Goal: Task Accomplishment & Management: Manage account settings

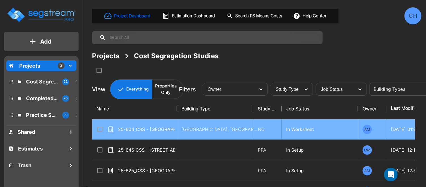
click at [128, 129] on p "25-604_CSS - [GEOGRAPHIC_DATA], [GEOGRAPHIC_DATA], [GEOGRAPHIC_DATA] - Paradigm…" at bounding box center [146, 129] width 57 height 7
click at [128, 129] on p "25-604_CSS - Crowne Plaza Wailoaloa, Nadi, Fiji - Paradigm Hotels Group - Jay S…" at bounding box center [146, 129] width 57 height 7
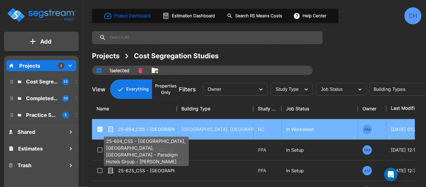
checkbox input "true"
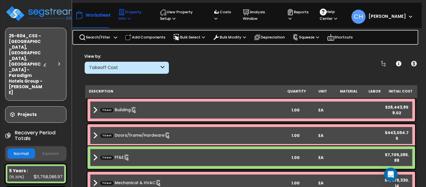
drag, startPoint x: 120, startPoint y: 17, endPoint x: 124, endPoint y: 19, distance: 5.1
click at [127, 17] on icon at bounding box center [128, 19] width 3 height 4
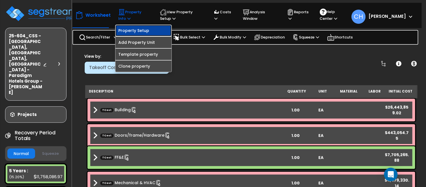
click at [143, 28] on link "Property Setup" at bounding box center [143, 30] width 56 height 11
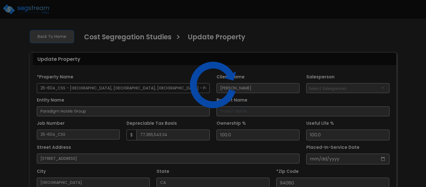
select select "2024"
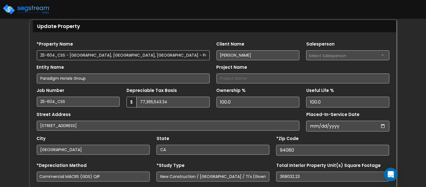
scroll to position [32, 0]
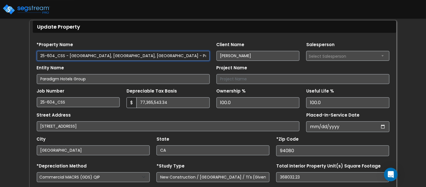
drag, startPoint x: 40, startPoint y: 55, endPoint x: 185, endPoint y: 56, distance: 145.1
click at [185, 56] on input "25-604_CSS - [GEOGRAPHIC_DATA], [GEOGRAPHIC_DATA], [GEOGRAPHIC_DATA] - Paradigm…" at bounding box center [123, 56] width 173 height 10
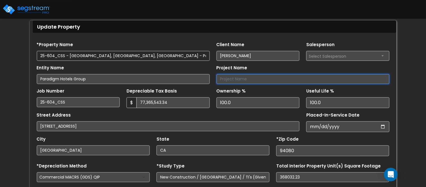
click at [252, 76] on input "Project Name" at bounding box center [302, 79] width 173 height 10
paste input "25-604_CSS - Crowne Plaza Wailoaloa, Nadi, Fiji - Paradigm Hotels Group"
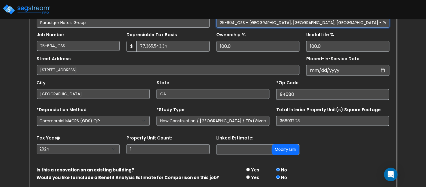
scroll to position [91, 0]
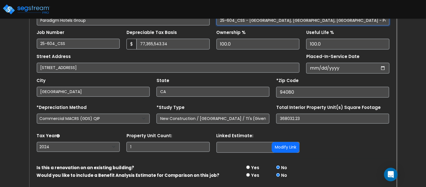
type input "25-604_CSS - Crowne Plaza Wailoaloa, Nadi, Fiji - Paradigm Hotels Group"
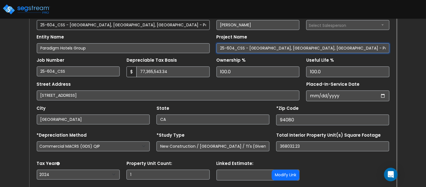
scroll to position [111, 0]
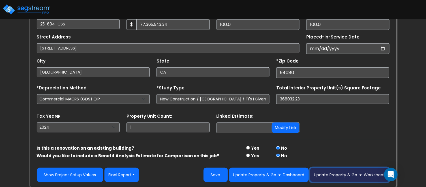
click at [353, 173] on button "Update Property & Go to Worksheet" at bounding box center [349, 175] width 79 height 14
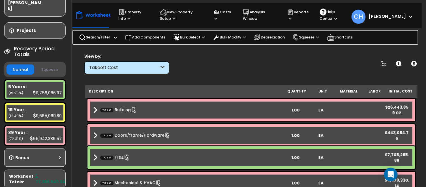
scroll to position [84, 2]
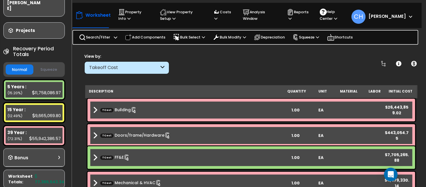
click at [50, 65] on button "Squeeze" at bounding box center [49, 70] width 28 height 10
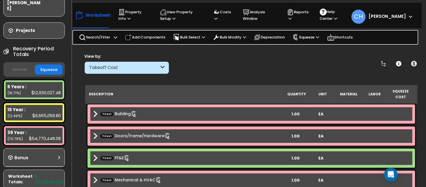
click at [17, 65] on button "Normal" at bounding box center [20, 70] width 28 height 10
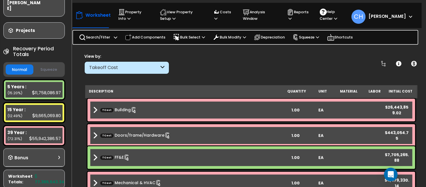
click at [44, 65] on button "Squeeze" at bounding box center [49, 70] width 28 height 10
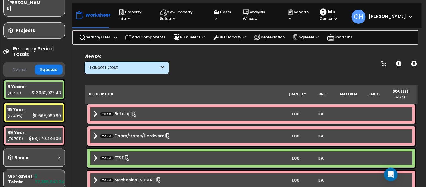
click at [15, 65] on button "Normal" at bounding box center [20, 70] width 28 height 10
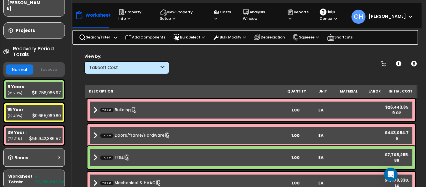
click at [50, 65] on button "Squeeze" at bounding box center [49, 70] width 28 height 10
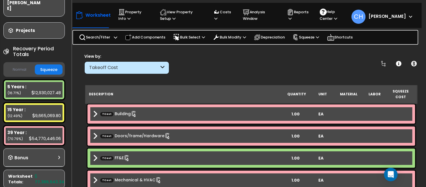
click at [17, 65] on button "Normal" at bounding box center [20, 70] width 28 height 10
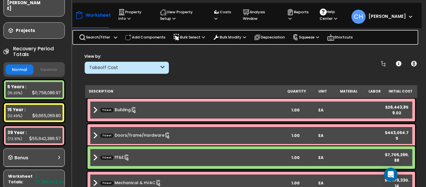
click at [45, 65] on button "Squeeze" at bounding box center [49, 70] width 28 height 10
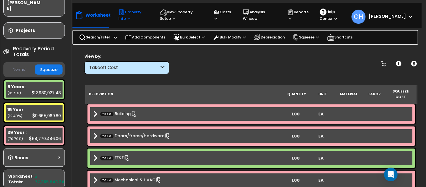
click at [131, 14] on p "Property Info" at bounding box center [133, 15] width 31 height 13
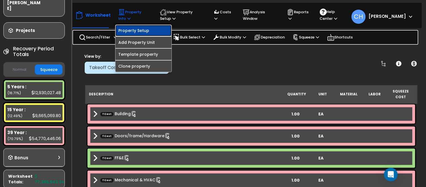
click at [129, 30] on link "Property Setup" at bounding box center [143, 30] width 56 height 11
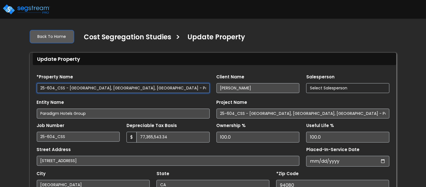
select select "2024"
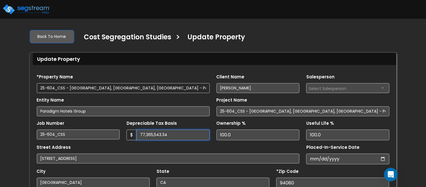
click at [178, 135] on input "77,365,543.34" at bounding box center [172, 134] width 73 height 11
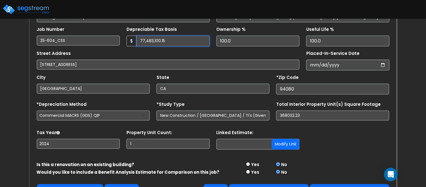
scroll to position [111, 0]
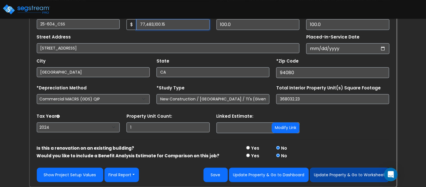
type input "77,483,100.15"
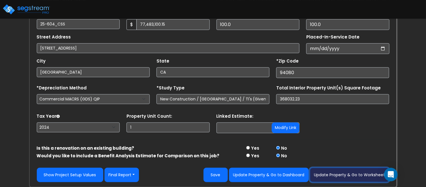
click at [345, 176] on button "Update Property & Go to Worksheet" at bounding box center [349, 175] width 79 height 14
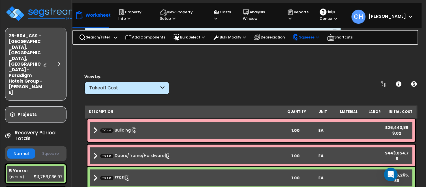
click at [307, 37] on p "Squeeze" at bounding box center [305, 37] width 27 height 6
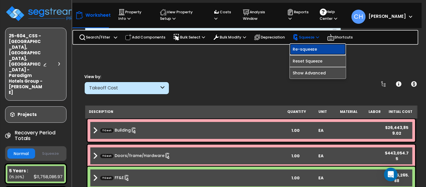
click at [306, 50] on link "Re-squeeze" at bounding box center [318, 49] width 56 height 11
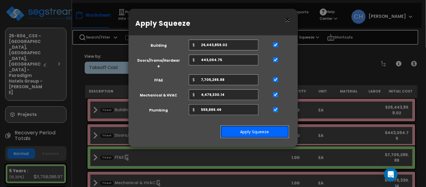
click at [245, 128] on button "Apply Squeeze" at bounding box center [254, 131] width 69 height 13
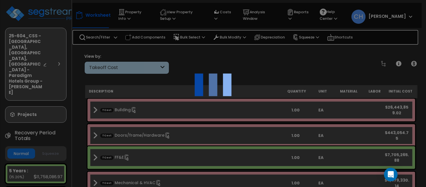
scroll to position [9, 0]
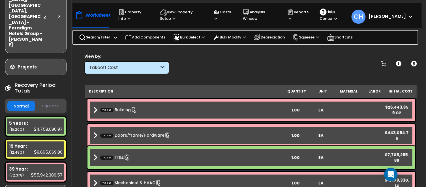
scroll to position [49, 0]
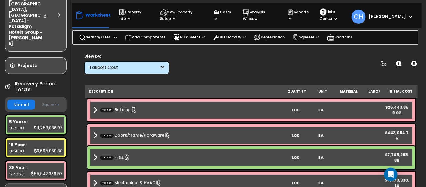
click at [47, 100] on button "Squeeze" at bounding box center [50, 105] width 28 height 10
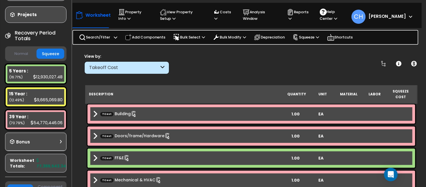
scroll to position [25, 0]
click at [94, 176] on span at bounding box center [95, 180] width 4 height 8
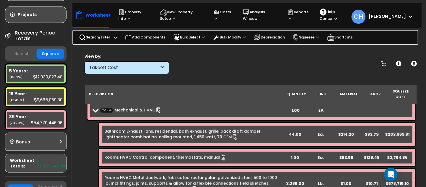
scroll to position [56, 0]
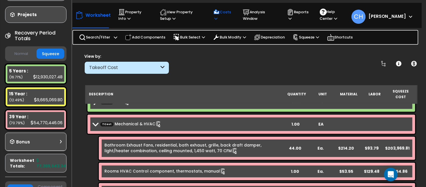
click at [227, 10] on p "Costs" at bounding box center [222, 15] width 19 height 13
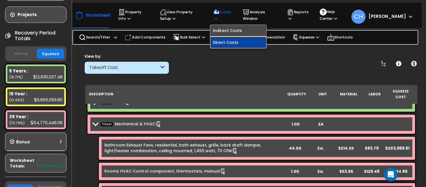
click at [235, 44] on link "Direct Costs" at bounding box center [238, 42] width 56 height 11
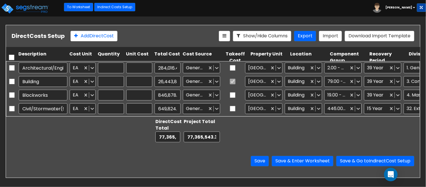
type input "1.00"
type input "284,016.43"
type input "1.00"
type input "26,443,859.02"
type input "1.00"
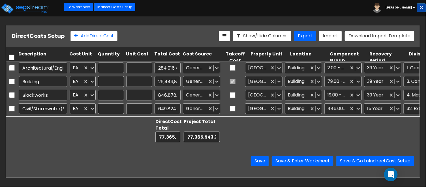
type input "846,878.72"
type input "1.00"
type input "649,824.24"
type input "1.00"
type input "385,884.78"
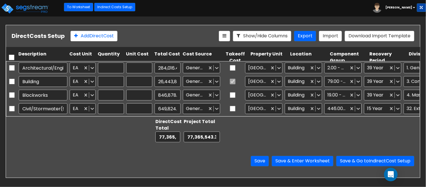
type input "1.00"
type input "443,054.75"
type input "1.00"
type input "1,961,499.70"
type input "1.00"
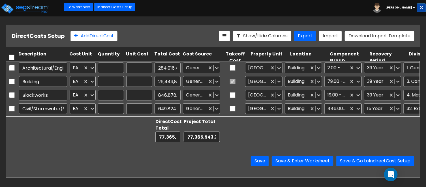
type input "1,417,467.05"
type input "1.00"
type input "7,705,265.88"
type input "1.00"
type input "88,786.96"
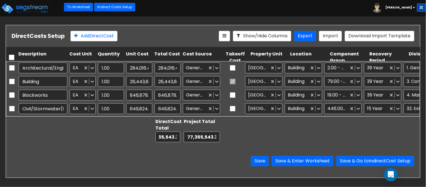
scroll to position [0, 14]
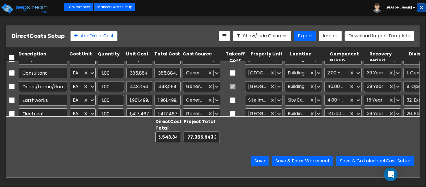
type input "1.00"
type input "2,822,483.21"
type input "1.00"
type input "882,511.43"
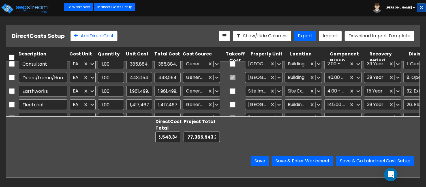
type input "1.00"
type input "1,593,874.21"
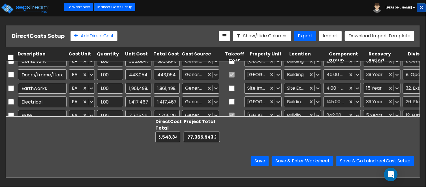
scroll to position [0, 2]
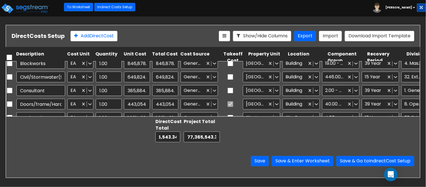
type input "1.00"
type input "882,511.43"
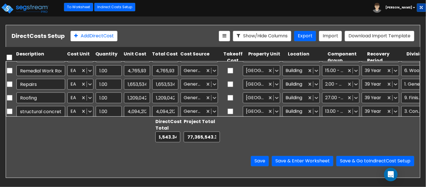
scroll to position [312, 2]
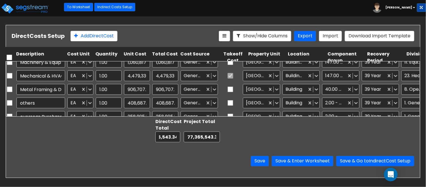
type input "1.00"
type input "4,094,212.56"
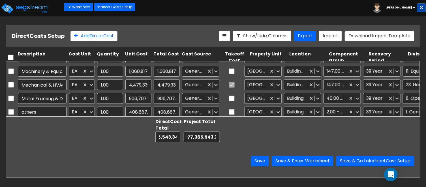
scroll to position [0, 0]
click at [137, 87] on input "4,479,330.14" at bounding box center [139, 84] width 26 height 11
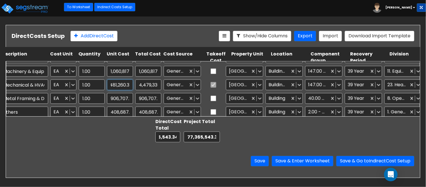
scroll to position [0, 8]
type input "4,481,260.35"
click at [94, 138] on div at bounding box center [82, 130] width 28 height 26
type input "4,481,260.35"
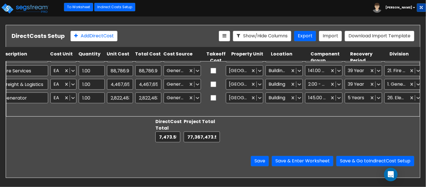
scroll to position [27, 19]
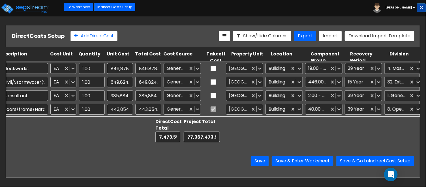
type input "1.00"
type input "26,443,859.02"
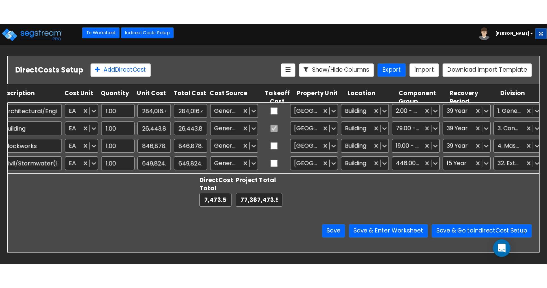
scroll to position [0, 0]
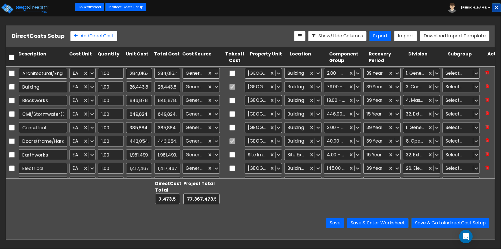
type input "1.00"
type input "882,511.43"
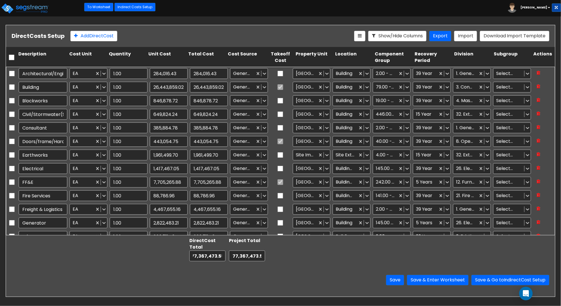
type input "1.00"
type input "408,687.46"
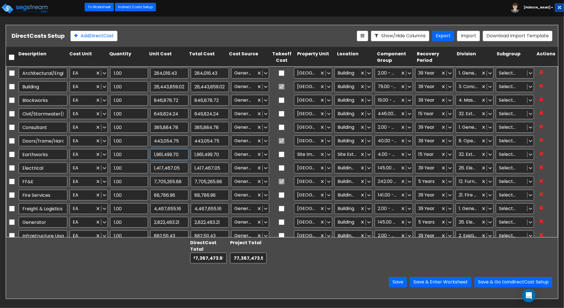
click at [168, 156] on input "1,961,499.70" at bounding box center [169, 154] width 38 height 11
type input "1,965,838.83"
click at [179, 165] on input "1,417,467.05" at bounding box center [169, 168] width 38 height 11
type input "1,965,838.83"
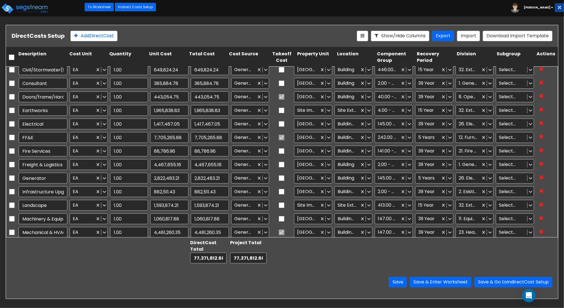
scroll to position [43, 0]
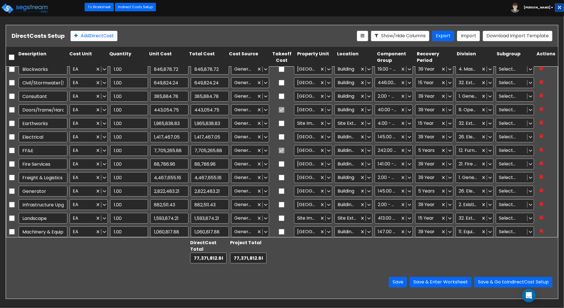
type input "1.00"
type input "5,459,871.65"
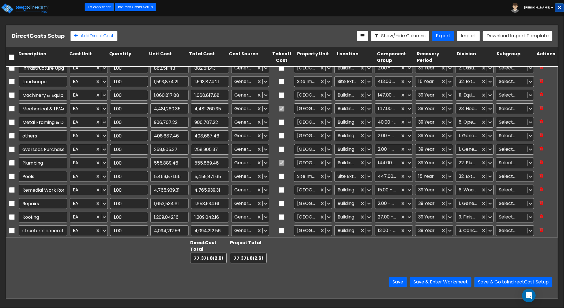
scroll to position [167, 0]
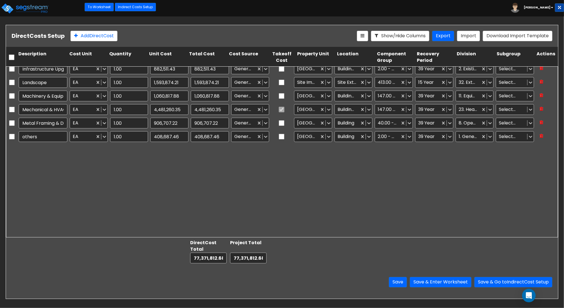
type input "1.00"
type input "284,016.43"
type input "1.00"
type input "26,443,859.02"
type input "1.00"
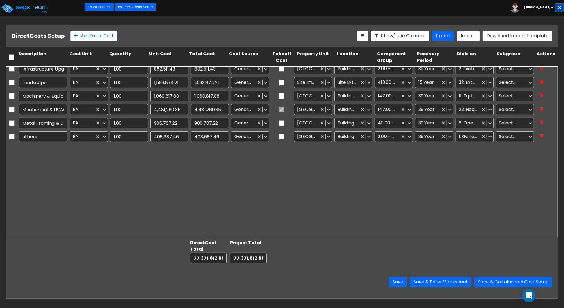
type input "846,878.72"
type input "1.00"
type input "649,824.24"
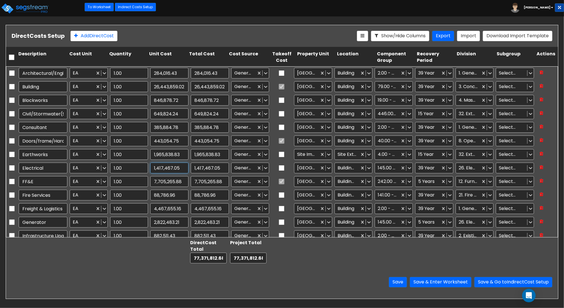
click at [167, 169] on input "1,417,467.05" at bounding box center [169, 168] width 38 height 11
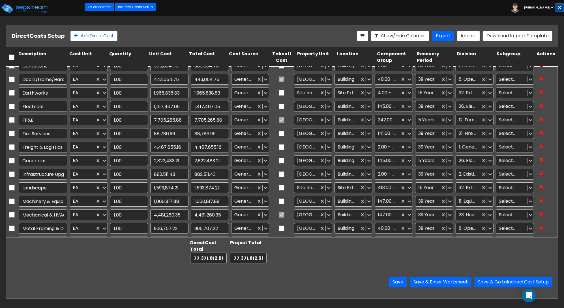
scroll to position [62, 0]
click at [183, 148] on input "4,467,655.16" at bounding box center [169, 146] width 38 height 11
type input "4,469,948.66"
click at [168, 157] on input "2,822,483.21" at bounding box center [169, 160] width 38 height 11
type input "4,469,948.66"
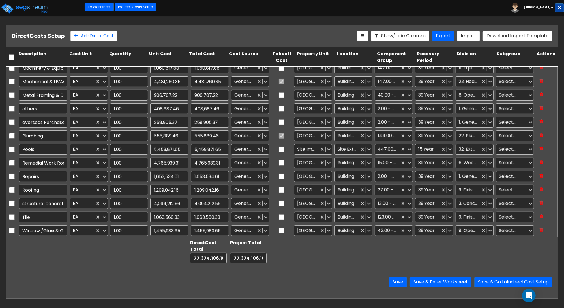
scroll to position [196, 0]
click at [176, 110] on input "408,687.46" at bounding box center [169, 108] width 38 height 11
type input "417,139.63"
click at [170, 123] on input "258,905.37" at bounding box center [169, 121] width 38 height 11
type input "417,139.63"
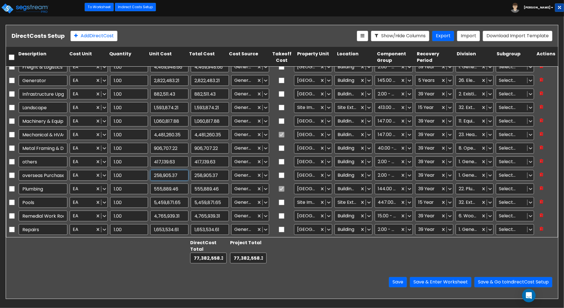
type input "1.00"
type input "1,417,467.05"
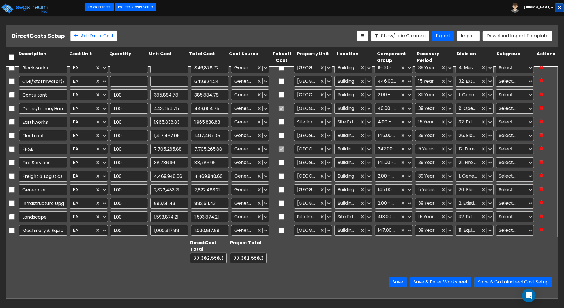
type input "1.00"
type input "26,443,859.02"
type input "1.00"
type input "846,878.72"
type input "1.00"
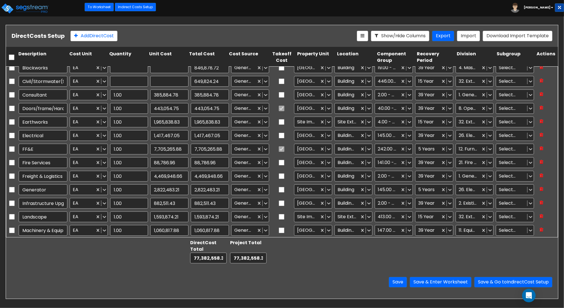
type input "649,824.24"
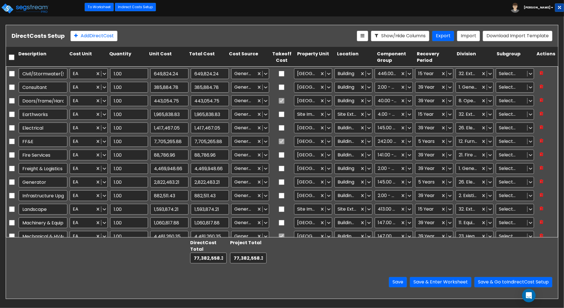
scroll to position [41, 0]
type input "1.00"
type input "26,443,859.02"
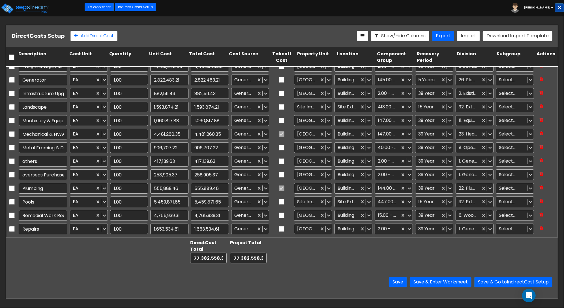
scroll to position [138, 0]
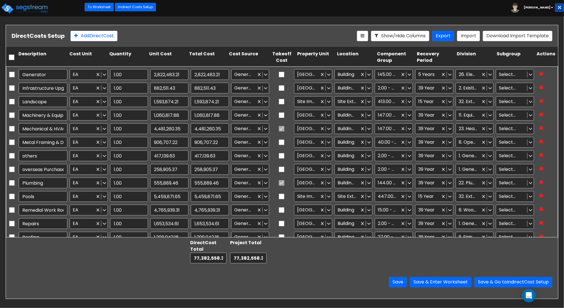
type input "1.00"
type input "7,705,265.88"
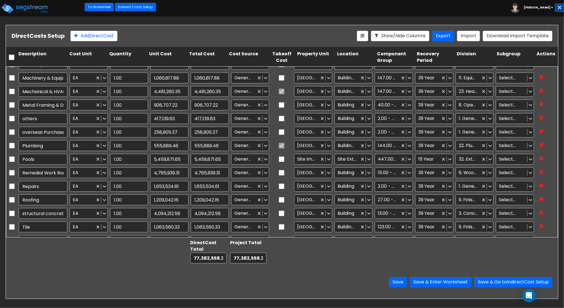
scroll to position [196, 0]
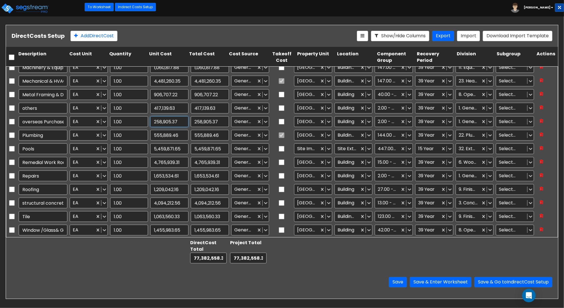
click at [169, 126] on input "258,905.37" at bounding box center [169, 121] width 38 height 11
click at [169, 163] on input "4,765,939.31" at bounding box center [169, 162] width 38 height 11
type input "4,766,479.91"
click at [166, 175] on input "1,653,534.61" at bounding box center [169, 176] width 38 height 11
type input "4,766,479.91"
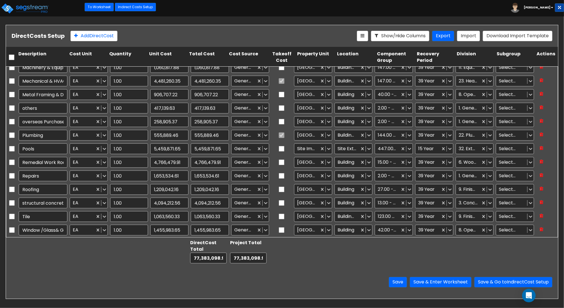
type input "1.00"
type input "882,511.43"
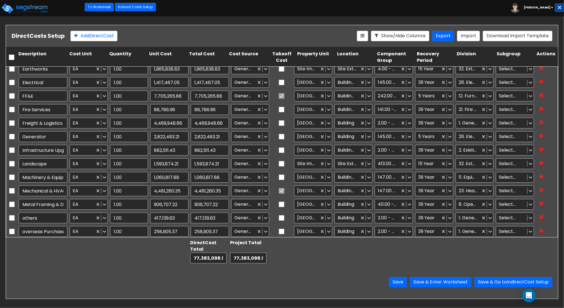
scroll to position [73, 0]
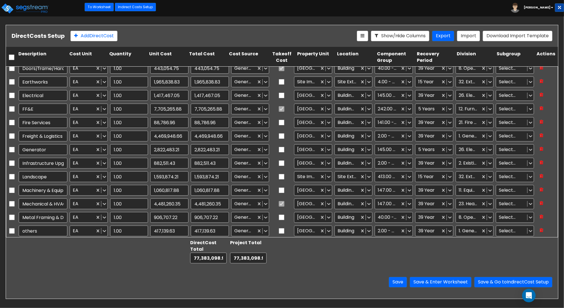
type input "1.00"
type input "846,878.72"
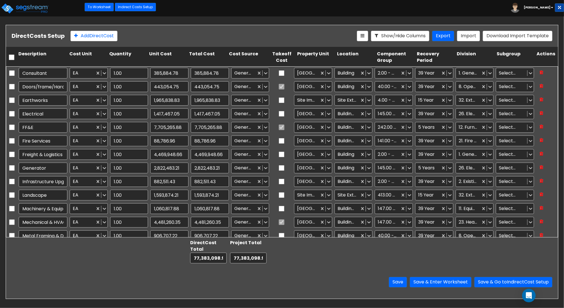
scroll to position [0, 0]
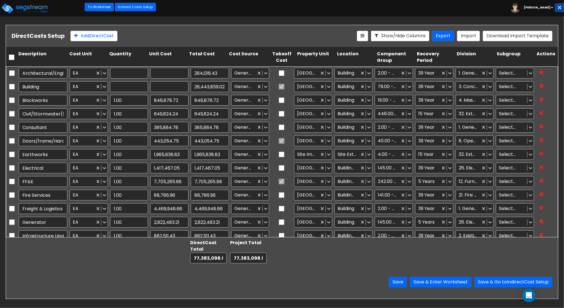
type input "1.00"
type input "284,016.43"
type input "1.00"
type input "26,443,859.02"
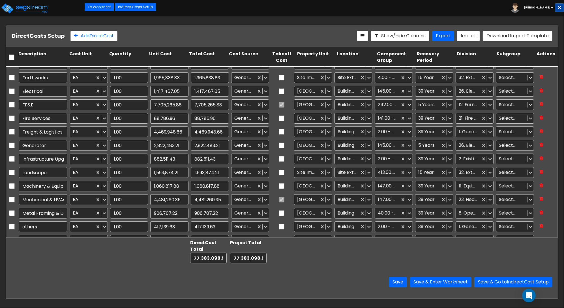
type input "1.00"
type input "4,094,212.56"
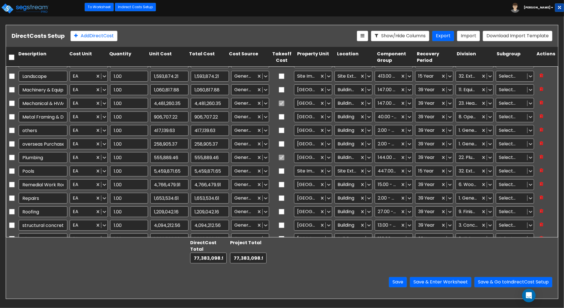
scroll to position [196, 0]
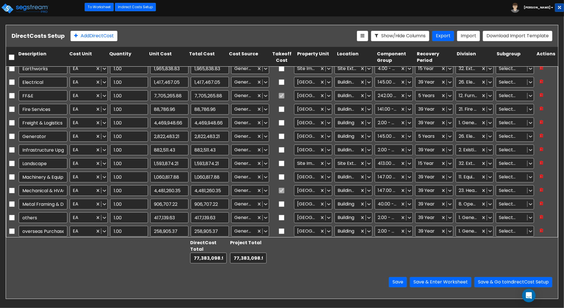
type input "1.00"
type input "649,824.24"
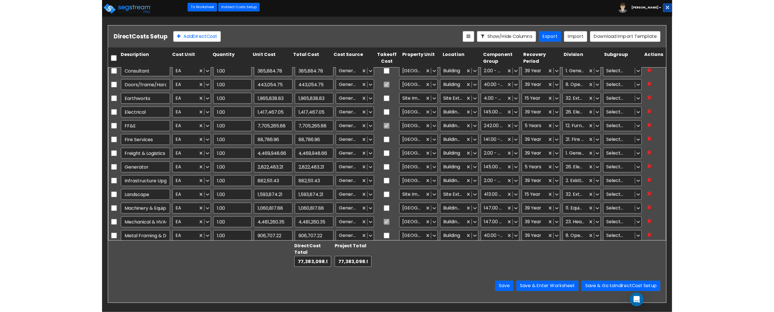
scroll to position [53, 0]
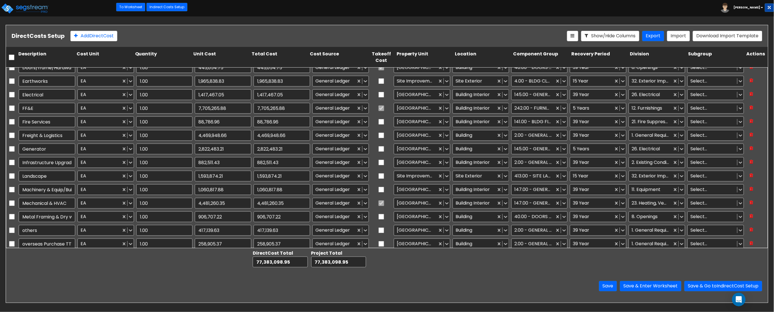
type input "1.00"
type input "4,094,212.56"
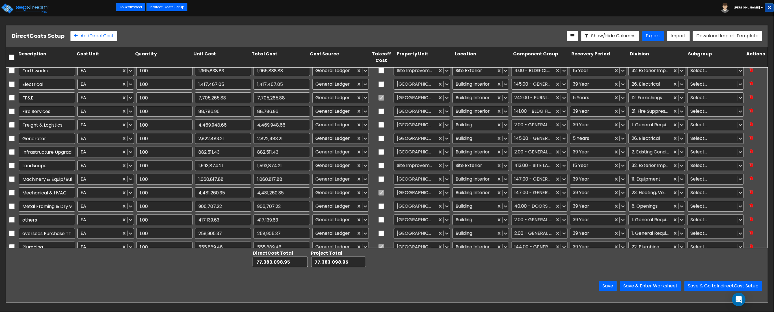
type input "1.00"
type input "1,063,560.33"
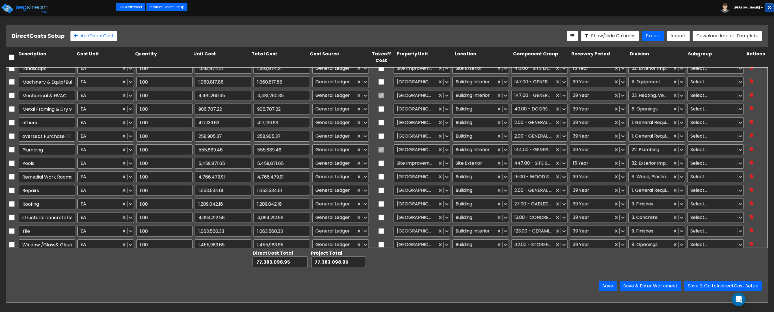
scroll to position [186, 0]
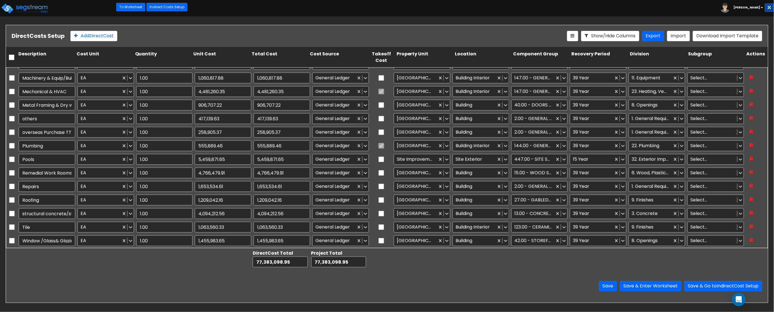
type input "1.00"
type input "2,822,483.21"
click at [193, 187] on div at bounding box center [221, 259] width 58 height 20
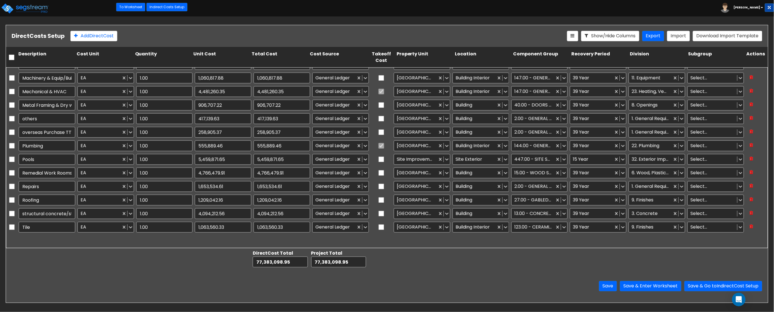
scroll to position [0, 0]
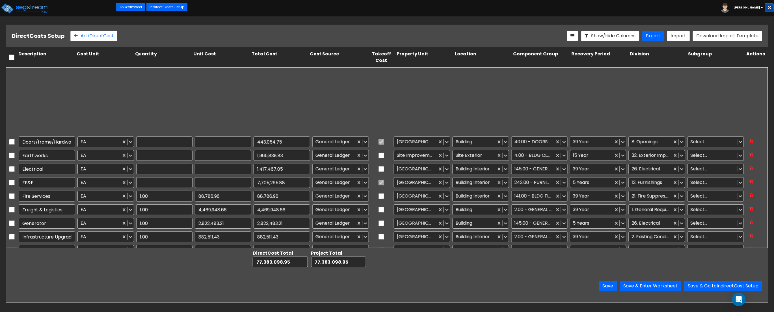
type input "1.00"
type input "443,054.75"
type input "1.00"
type input "1,965,838.83"
type input "1.00"
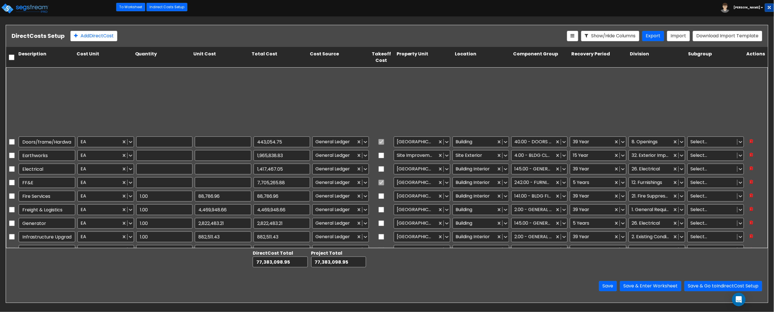
type input "1,417,467.05"
type input "1.00"
type input "7,705,265.88"
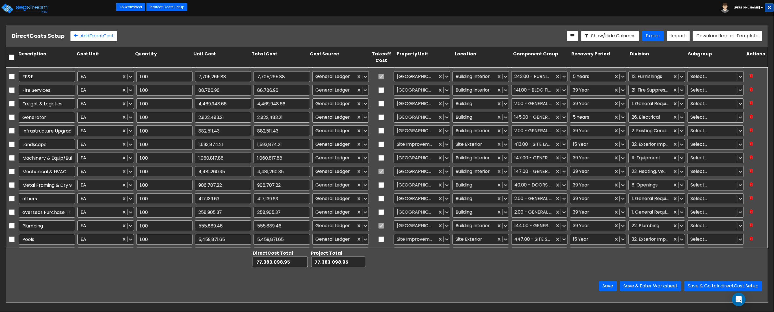
type input "1.00"
type input "1,209,042.16"
type input "1.00"
type input "4,094,212.56"
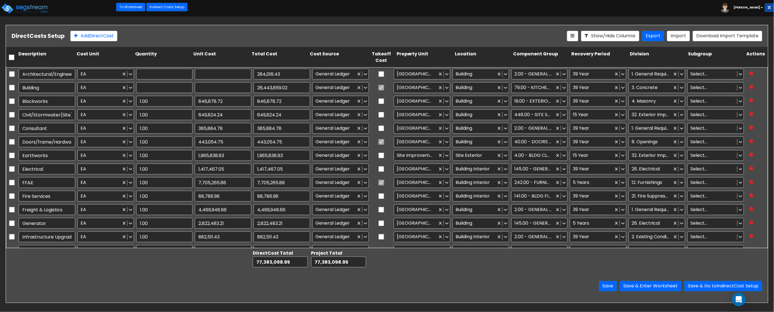
type input "1.00"
type input "284,016.43"
type input "1.00"
type input "26,443,859.02"
click at [213, 90] on input "26,443,859.02" at bounding box center [223, 87] width 57 height 11
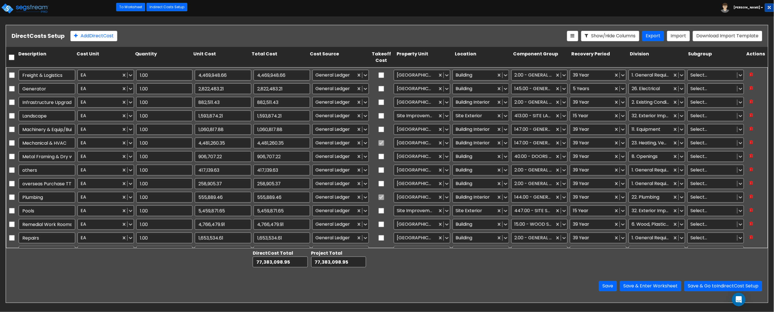
scroll to position [135, 0]
type input "1.00"
type input "1,417,467.05"
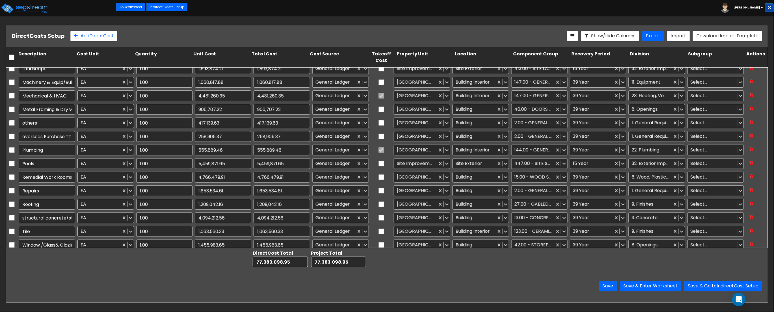
scroll to position [186, 0]
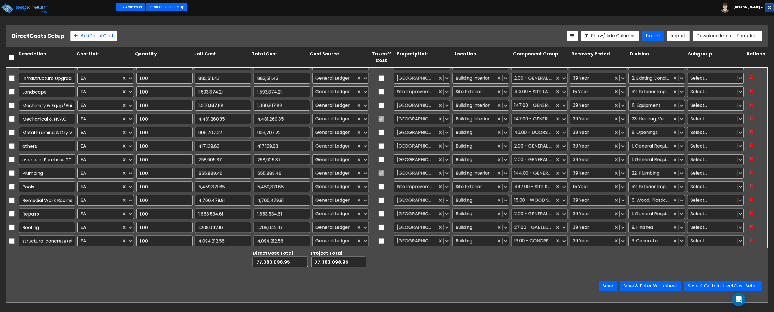
type input "1.00"
type input "7,705,265.88"
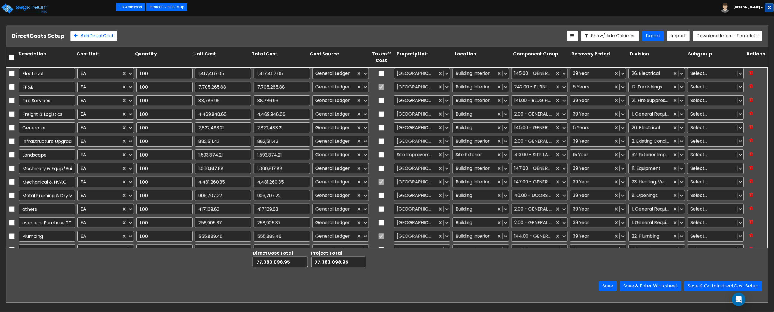
type input "1.00"
type input "385,884.78"
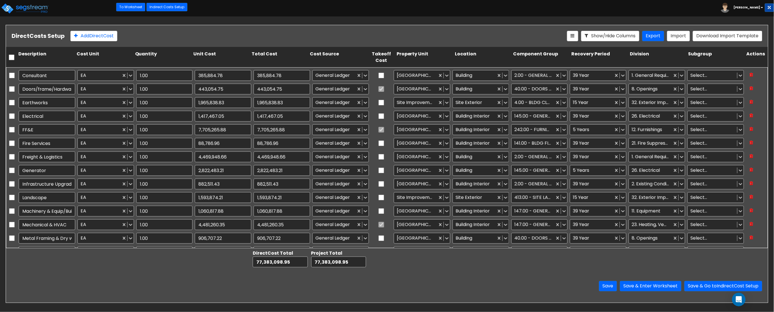
scroll to position [52, 0]
type input "1.00"
type input "1,653,534.61"
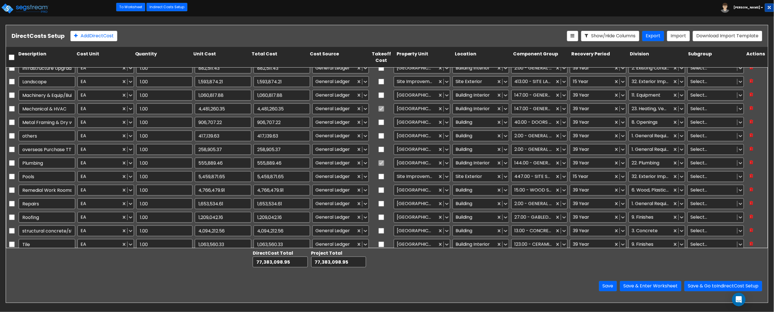
scroll to position [170, 0]
click at [65, 164] on input "Plumbing" at bounding box center [47, 161] width 57 height 11
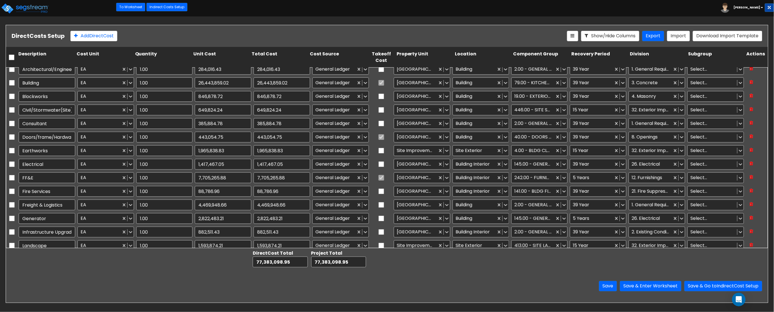
scroll to position [0, 0]
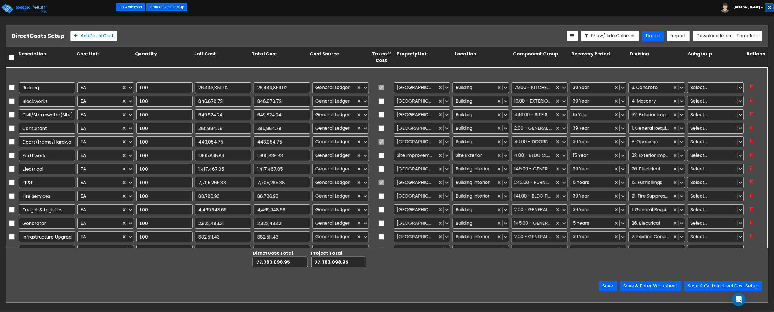
type input "1.00"
type input "555,889.46"
type input "1.00"
type input "5,459,871.65"
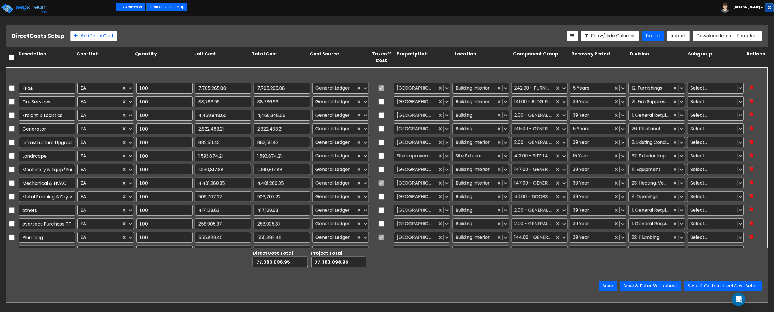
type input "1.00"
type input "1,455,983.65"
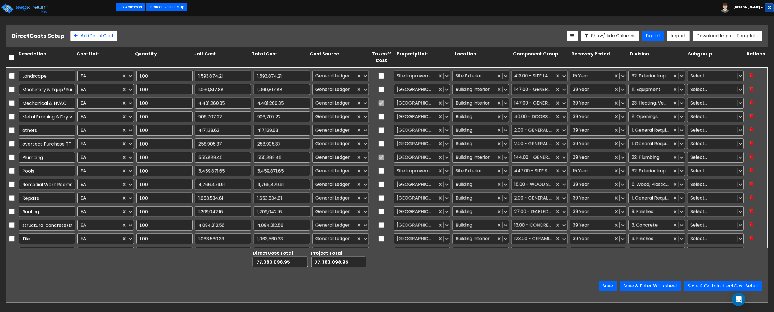
scroll to position [186, 0]
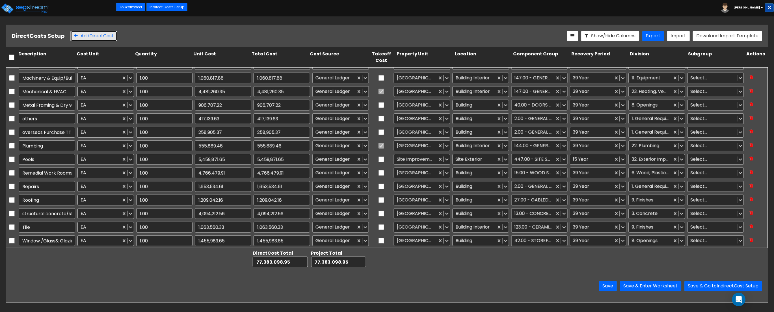
click at [101, 36] on button "Add Direct Cost" at bounding box center [93, 36] width 47 height 10
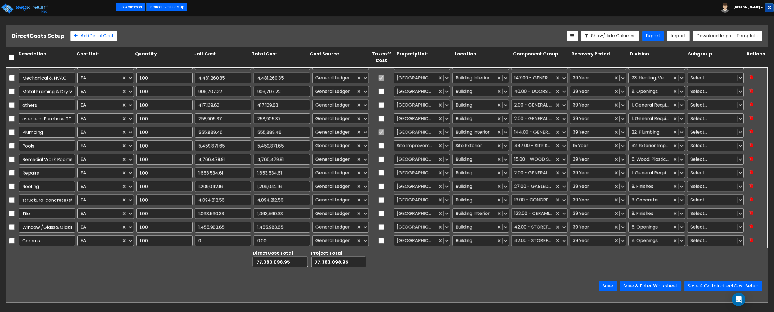
type input "Comms"
click at [207, 187] on input "0" at bounding box center [223, 241] width 57 height 11
type input "7,523.76"
click at [155, 187] on div "Direct Cost Total 0.00 Project Total 0.00" at bounding box center [387, 259] width 762 height 22
type input "7,523.76"
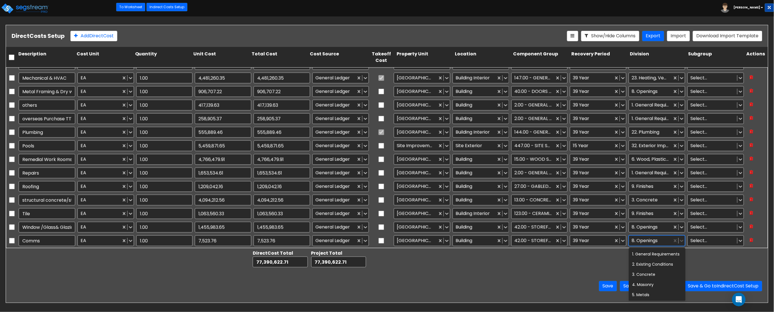
click at [425, 187] on div at bounding box center [651, 241] width 38 height 8
type input "co"
click at [425, 187] on div "27. Communications" at bounding box center [657, 277] width 57 height 10
click at [425, 187] on div "Save Save & Enter Worksheet Save & Go to Indirect Cost Setup" at bounding box center [387, 286] width 762 height 33
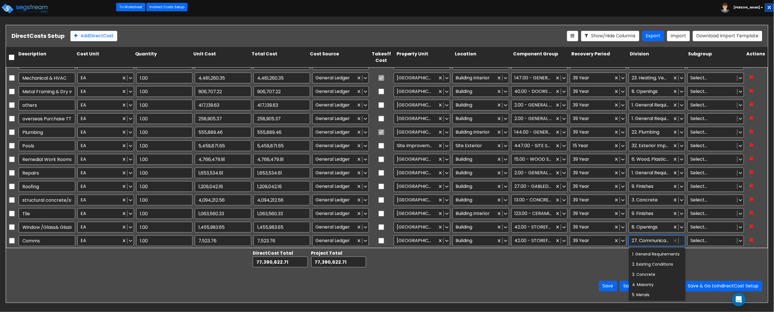
click at [425, 187] on icon at bounding box center [681, 241] width 3 height 2
type input "t"
click at [425, 187] on div at bounding box center [541, 259] width 58 height 20
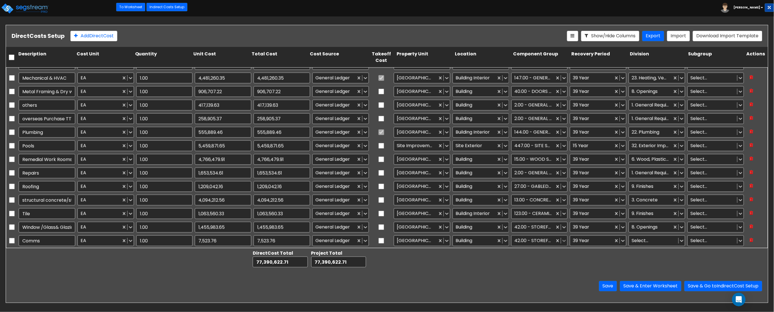
click at [425, 187] on icon at bounding box center [565, 241] width 6 height 6
click at [425, 187] on div at bounding box center [600, 259] width 58 height 20
click at [425, 187] on div at bounding box center [534, 241] width 38 height 8
type input "tele"
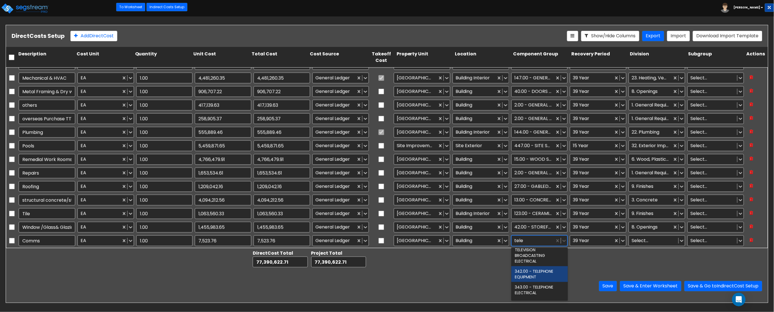
scroll to position [46, 0]
click at [425, 187] on div "342.00 - TELEPHONE EQUIPMENT" at bounding box center [539, 266] width 57 height 16
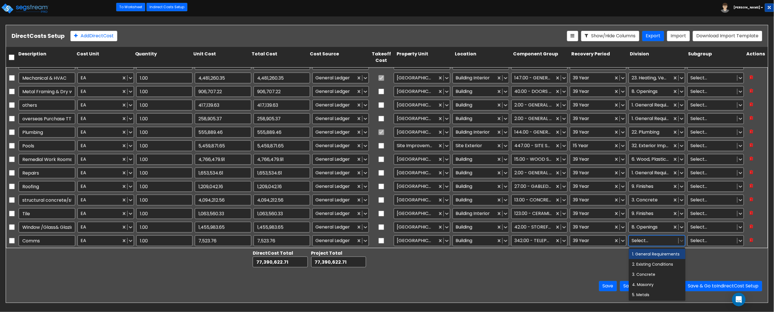
click at [425, 187] on div at bounding box center [654, 241] width 44 height 8
type input "comm"
click at [425, 187] on div "27. Communications" at bounding box center [657, 254] width 57 height 10
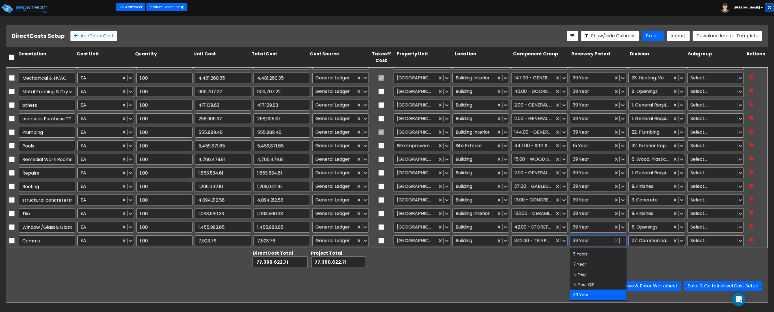
click at [425, 187] on icon at bounding box center [622, 241] width 3 height 2
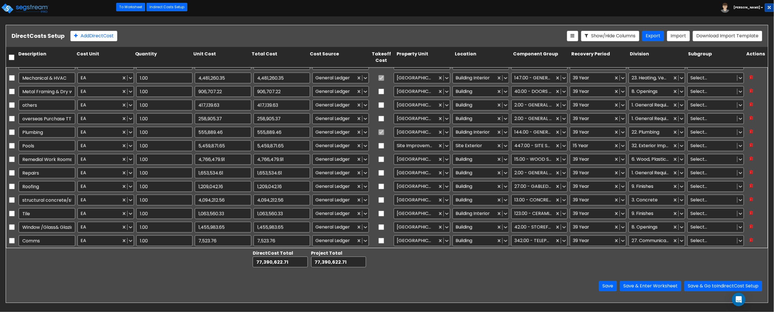
click at [425, 187] on div at bounding box center [658, 259] width 58 height 20
click at [425, 187] on icon at bounding box center [506, 241] width 6 height 6
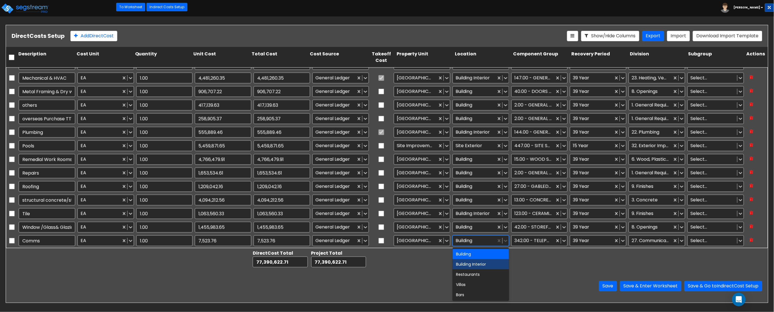
click at [425, 187] on div "Building Interior" at bounding box center [481, 264] width 57 height 10
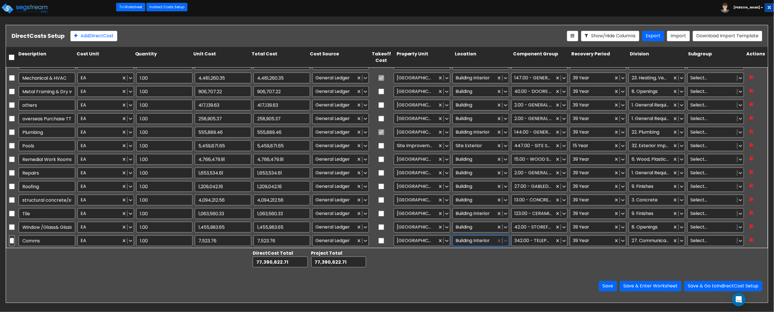
click at [12, 187] on input "checkbox" at bounding box center [12, 241] width 6 height 11
checkbox input "true"
click at [133, 36] on icon at bounding box center [131, 36] width 5 height 6
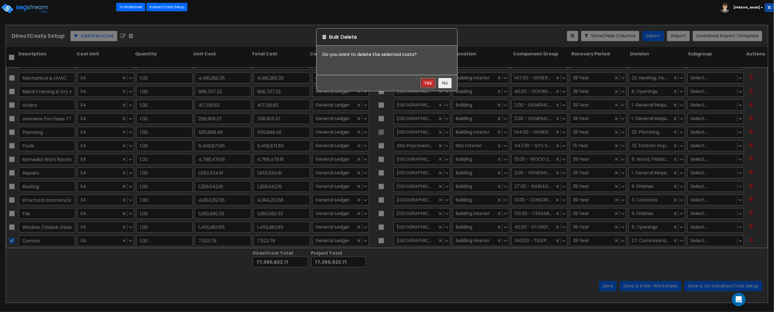
click at [425, 82] on button "Yes" at bounding box center [428, 83] width 15 height 10
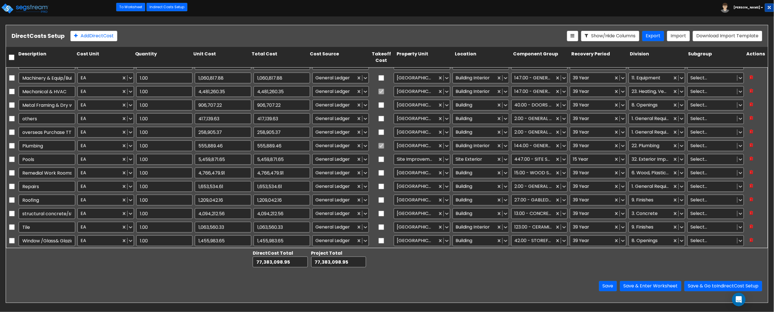
type input "1.00"
type input "2,822,483.21"
drag, startPoint x: 87, startPoint y: 38, endPoint x: 125, endPoint y: 42, distance: 38.4
click at [87, 38] on button "Add Direct Cost" at bounding box center [93, 36] width 47 height 10
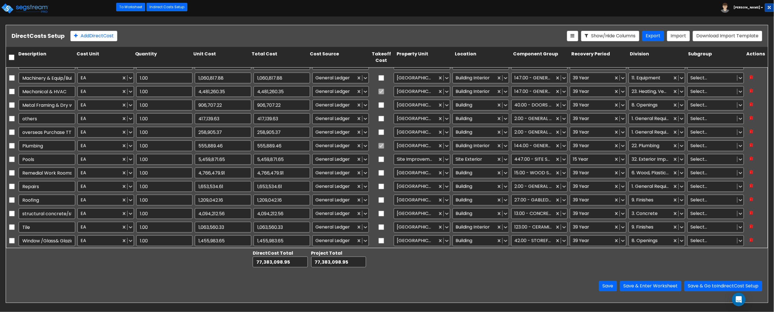
scroll to position [200, 0]
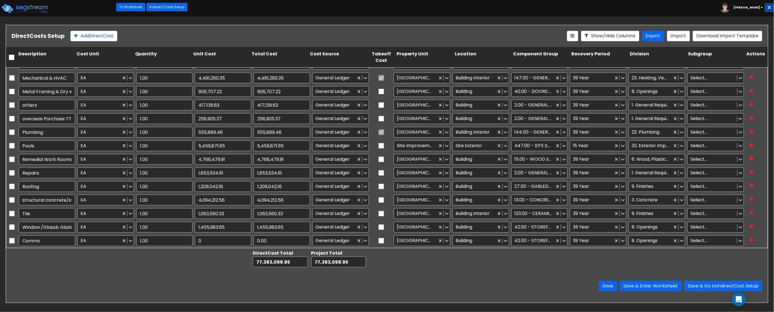
type input "Comms"
click at [210, 187] on input "0" at bounding box center [223, 241] width 57 height 11
click at [425, 187] on icon at bounding box center [506, 241] width 6 height 6
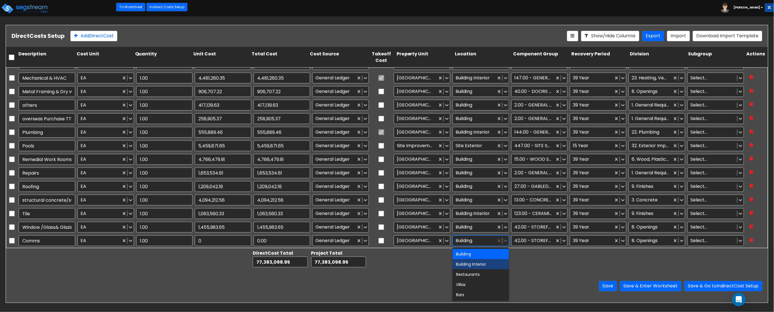
click at [425, 187] on div "Building Interior" at bounding box center [481, 264] width 57 height 10
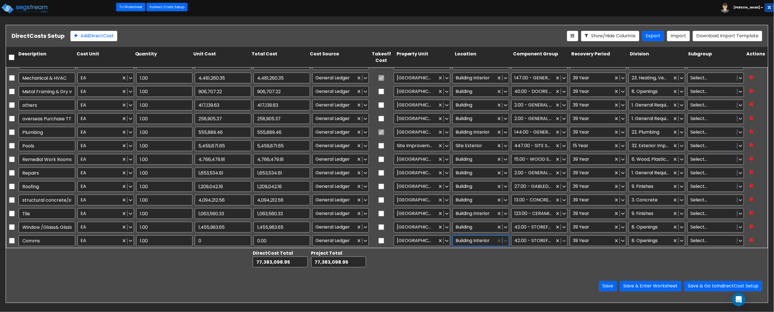
click at [425, 187] on icon at bounding box center [565, 241] width 6 height 6
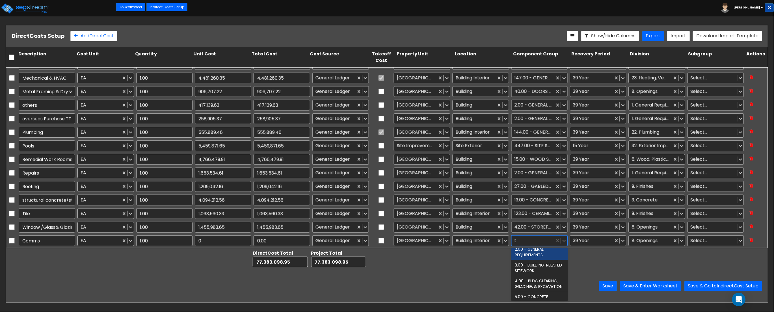
scroll to position [0, 0]
type input "t"
type input "c"
type input "tele"
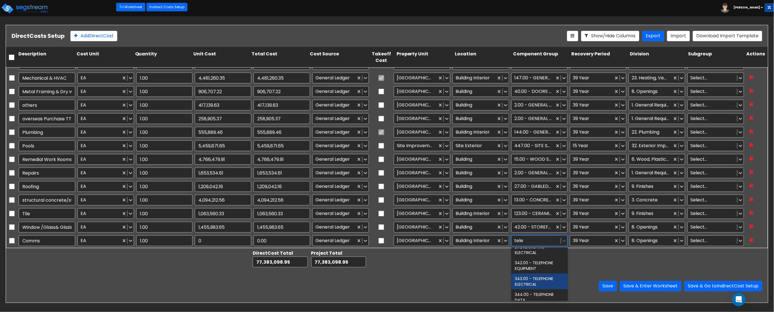
click at [425, 187] on div "343.00 - TELEPHONE ELECTRICAL" at bounding box center [539, 282] width 57 height 16
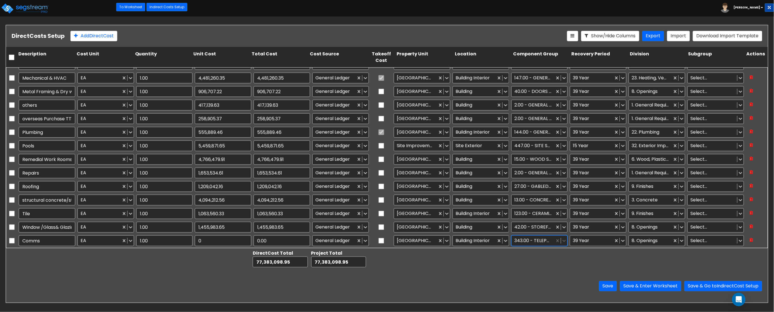
click at [425, 187] on div at bounding box center [592, 241] width 38 height 8
click at [425, 187] on div at bounding box center [658, 259] width 58 height 20
click at [425, 187] on div at bounding box center [534, 241] width 38 height 8
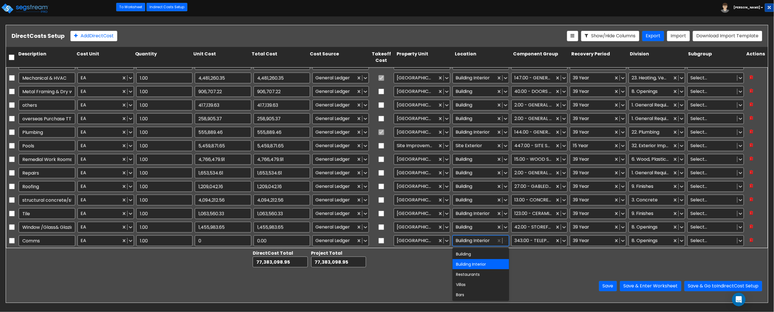
click at [425, 187] on icon at bounding box center [506, 241] width 6 height 6
click at [425, 187] on div "Save Save & Enter Worksheet Save & Go to Indirect Cost Setup" at bounding box center [387, 286] width 762 height 33
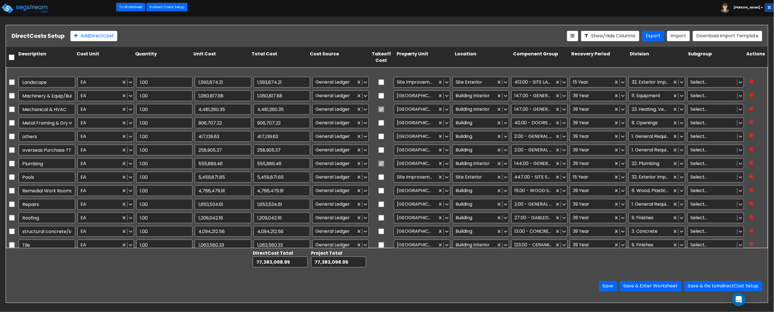
scroll to position [200, 0]
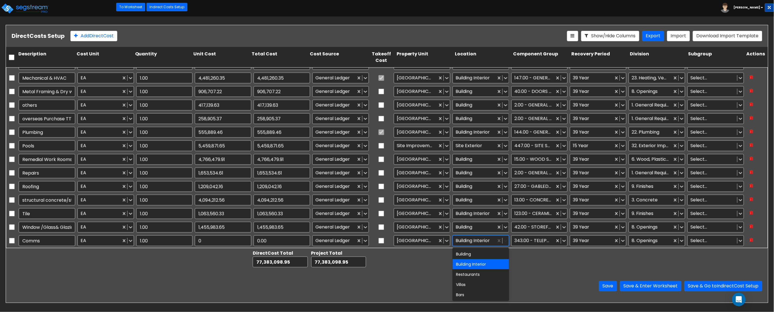
click at [425, 187] on icon at bounding box center [506, 241] width 6 height 6
click at [425, 187] on div "Restaurants" at bounding box center [481, 274] width 57 height 10
click at [425, 187] on icon at bounding box center [506, 241] width 6 height 6
click at [425, 187] on div "Building Interior" at bounding box center [481, 264] width 57 height 10
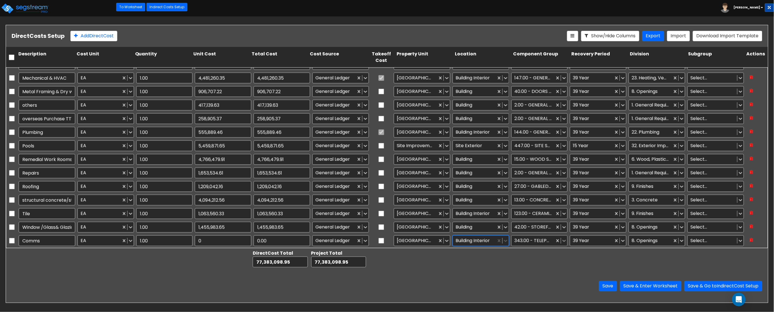
click at [425, 187] on icon at bounding box center [565, 241] width 6 height 6
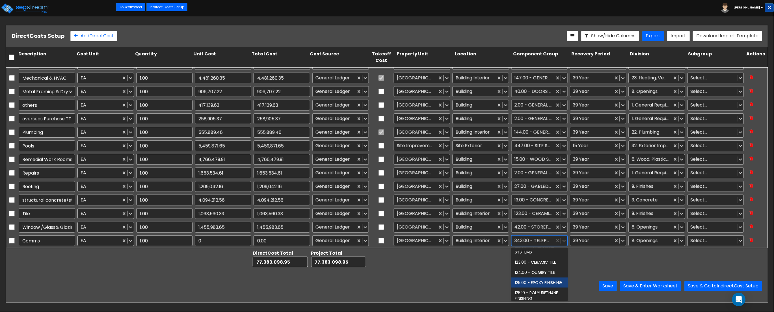
scroll to position [1958, 0]
click at [425, 187] on div "123.00 - CERAMIC TILE" at bounding box center [539, 260] width 57 height 10
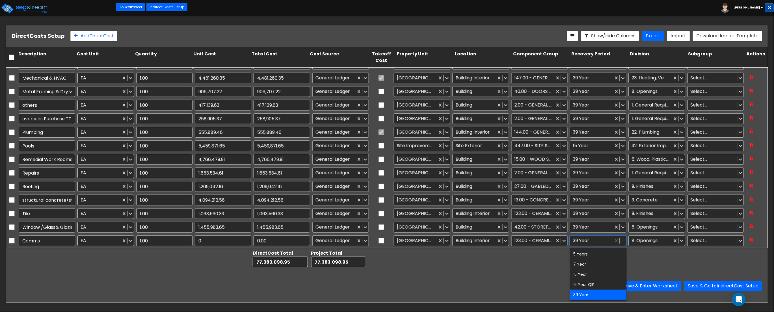
click at [425, 187] on icon at bounding box center [623, 241] width 6 height 6
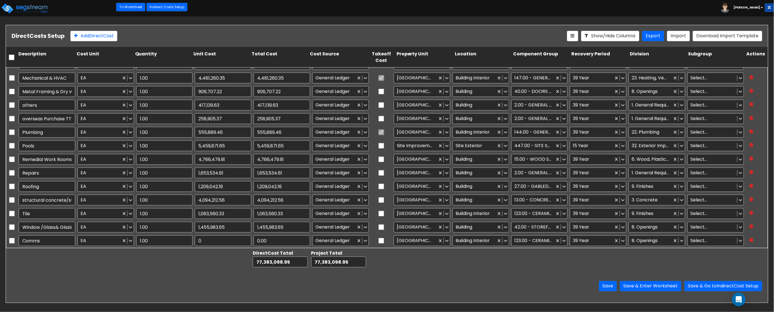
click at [425, 187] on div at bounding box center [541, 259] width 58 height 20
click at [425, 187] on div at bounding box center [534, 241] width 38 height 8
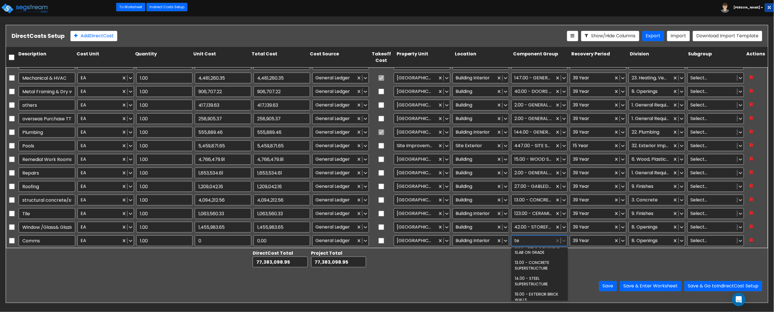
type input "tel"
click at [425, 187] on div "342.00 - TELEPHONE EQUIPMENT" at bounding box center [539, 266] width 57 height 16
click at [425, 187] on icon at bounding box center [682, 241] width 6 height 6
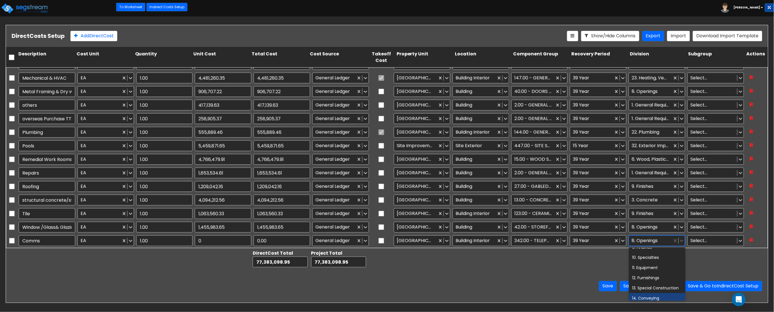
scroll to position [95, 0]
click at [425, 187] on div "11. Equipment" at bounding box center [657, 272] width 57 height 10
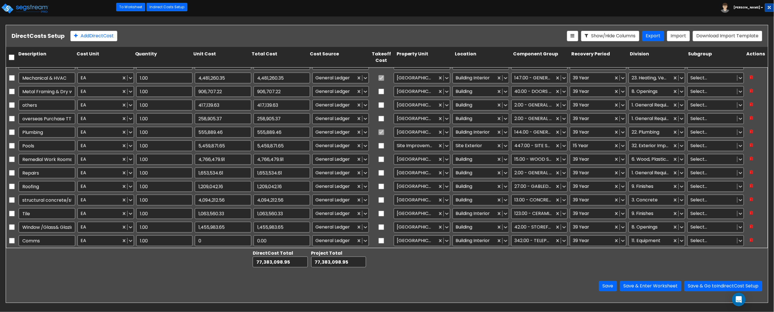
click at [425, 187] on div at bounding box center [541, 259] width 58 height 20
click at [425, 187] on div at bounding box center [483, 259] width 58 height 20
drag, startPoint x: 206, startPoint y: 241, endPoint x: 183, endPoint y: 242, distance: 23.5
click at [183, 187] on div "Comms EA 1.00 0 0.00 General Ledger Crowne Plaza Building Interior 342.00 - TEL…" at bounding box center [387, 240] width 762 height 13
click at [211, 187] on input "0" at bounding box center [223, 241] width 57 height 11
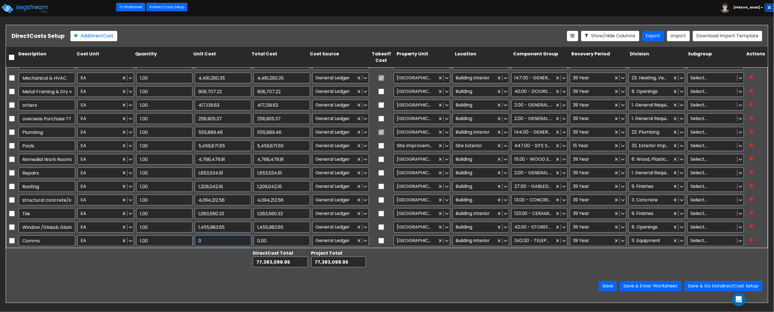
click at [207, 187] on input "0" at bounding box center [223, 241] width 57 height 11
type input "7,523.76"
click at [206, 187] on div at bounding box center [221, 259] width 58 height 20
type input "7,523.76"
click at [204, 146] on input "5,459,871.65" at bounding box center [223, 146] width 57 height 11
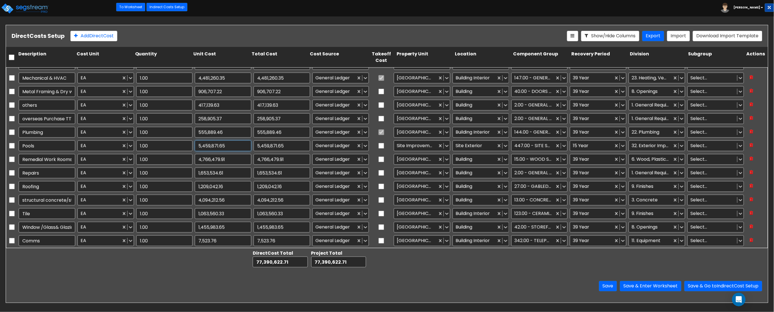
click at [234, 146] on input "5,459,871.65" at bounding box center [223, 146] width 57 height 11
type input "5,480,086.18"
click at [217, 164] on input "4,766,479.91" at bounding box center [223, 159] width 57 height 11
type input "5,480,086.18"
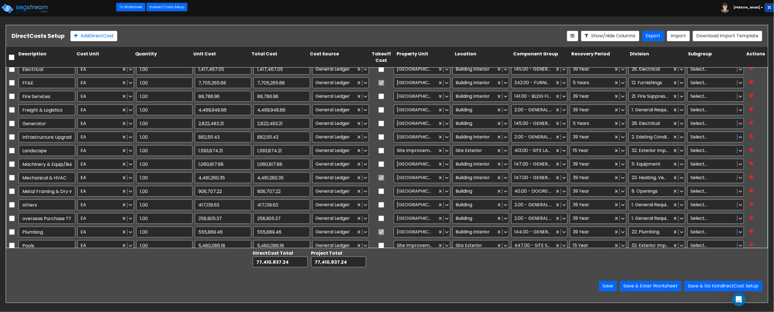
type input "1.00"
type input "443,054.75"
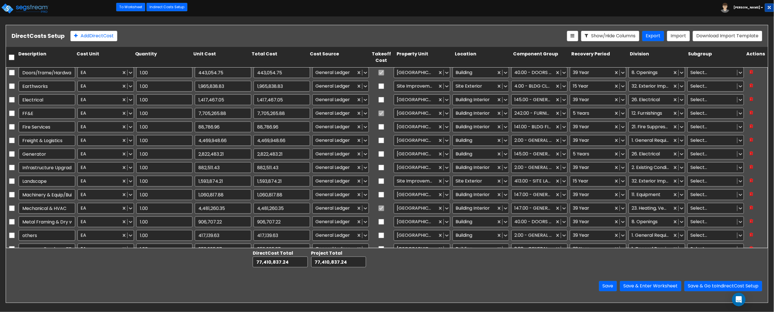
type input "1.00"
type input "846,878.72"
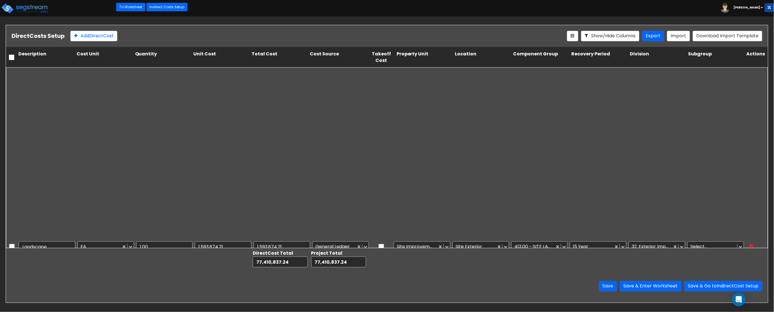
scroll to position [200, 0]
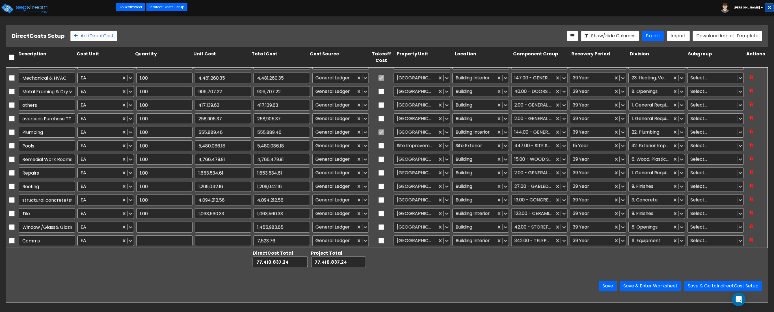
type input "1.00"
type input "1,455,983.65"
type input "1.00"
type input "7,523.76"
click at [222, 187] on input "4,094,212.56" at bounding box center [223, 200] width 57 height 11
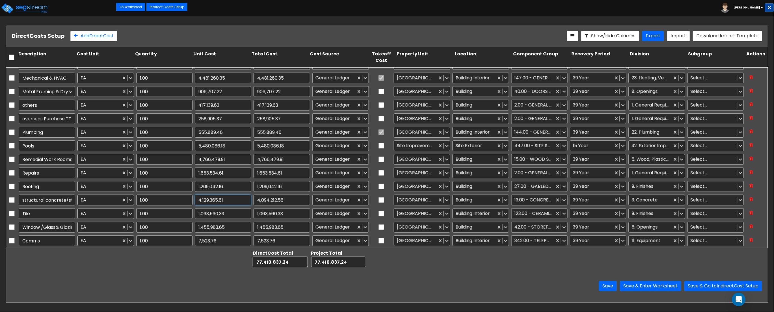
type input "4,129,365.61"
click at [203, 187] on div at bounding box center [221, 259] width 58 height 20
type input "4,129,365.61"
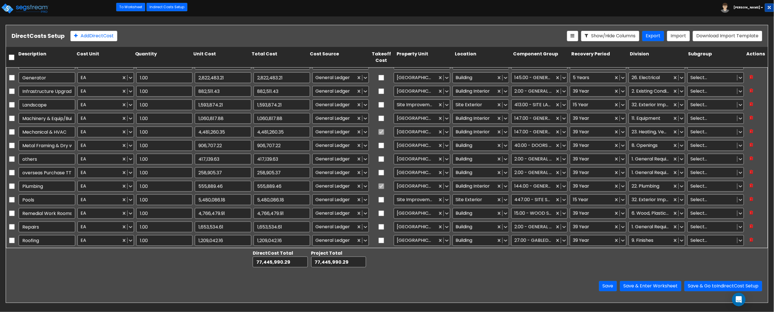
scroll to position [118, 0]
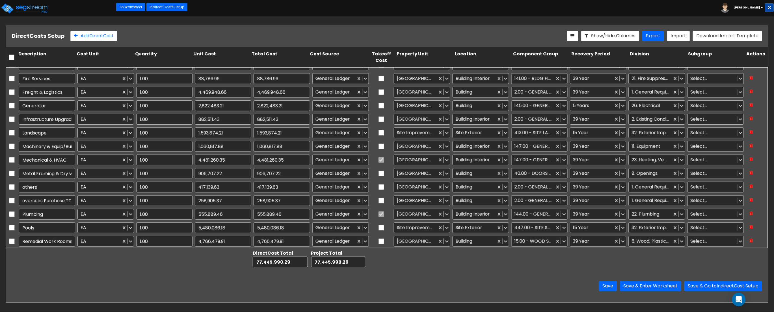
type input "1.00"
type input "443,054.75"
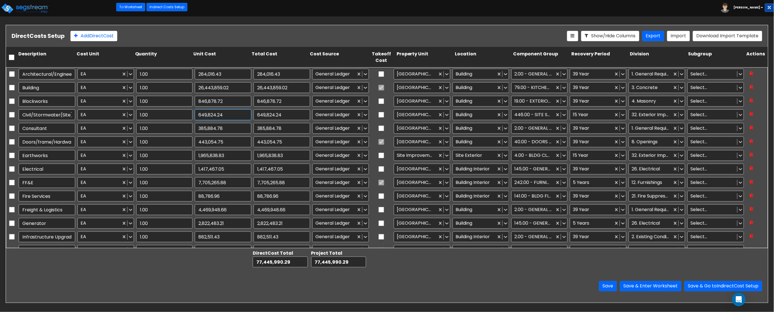
click at [218, 118] on input "649,824.24" at bounding box center [223, 114] width 57 height 11
type input "650,549.45"
click at [235, 52] on div "Unit Cost" at bounding box center [221, 57] width 58 height 15
type input "650,549.45"
click at [232, 36] on div "Add Direct Cost" at bounding box center [318, 36] width 497 height 10
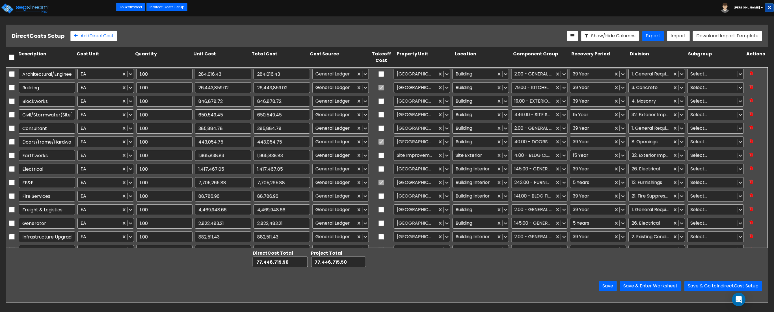
click at [204, 187] on div "Save Save & Enter Worksheet Save & Go to Indirect Cost Setup" at bounding box center [387, 286] width 762 height 33
click at [236, 88] on input "26,443,859.02" at bounding box center [223, 87] width 57 height 11
type input "26,480,243.67"
click at [232, 38] on div "Add Direct Cost" at bounding box center [318, 36] width 497 height 10
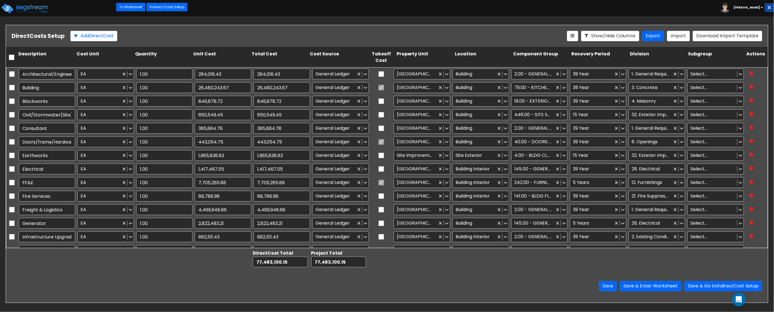
type input "26,480,243.67"
click at [167, 187] on div "Save Save & Enter Worksheet Save & Go to Indirect Cost Setup" at bounding box center [387, 286] width 762 height 33
click at [425, 187] on button "Save & Go to Indirect Cost Setup" at bounding box center [724, 286] width 78 height 10
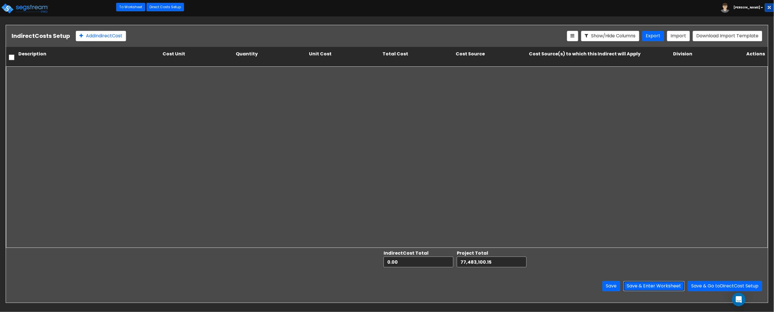
click at [425, 187] on button "Save & Enter Worksheet" at bounding box center [654, 286] width 62 height 10
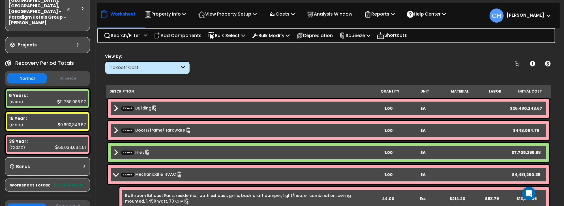
scroll to position [32, 0]
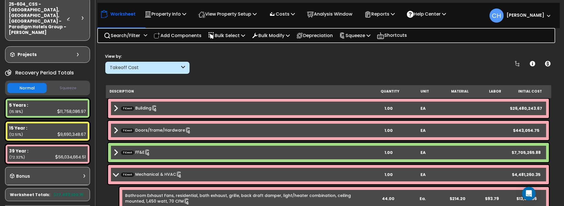
click at [67, 83] on button "Squeeze" at bounding box center [67, 88] width 39 height 10
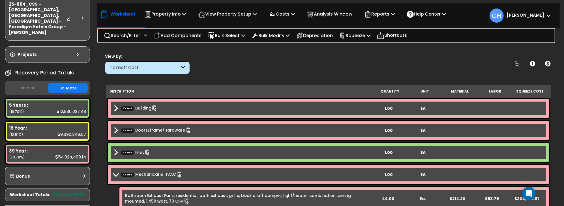
click at [29, 83] on button "Normal" at bounding box center [26, 88] width 39 height 10
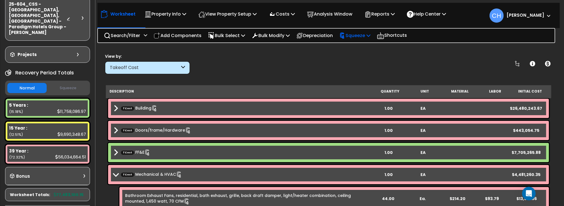
click at [364, 34] on p "Squeeze" at bounding box center [354, 36] width 31 height 8
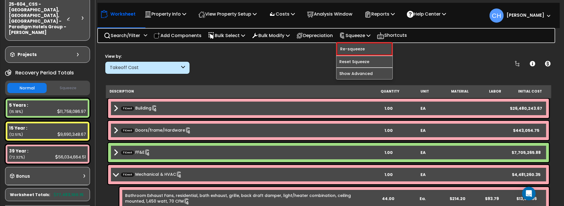
click at [68, 81] on div "Normal Squeeze" at bounding box center [47, 88] width 85 height 15
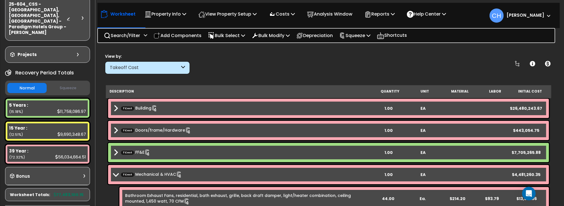
click at [68, 83] on button "Squeeze" at bounding box center [67, 88] width 39 height 10
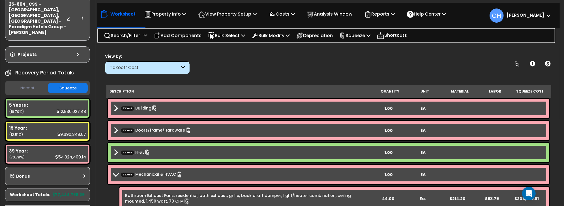
click at [32, 83] on button "Normal" at bounding box center [26, 88] width 39 height 10
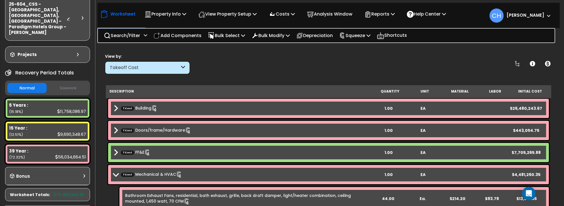
click at [62, 83] on button "Squeeze" at bounding box center [67, 88] width 39 height 10
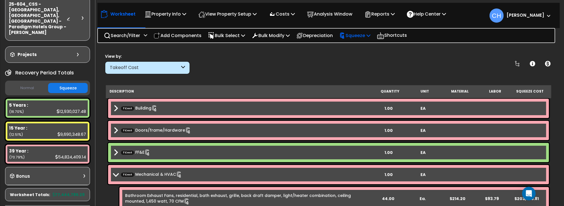
click at [366, 37] on p "Squeeze" at bounding box center [354, 36] width 31 height 8
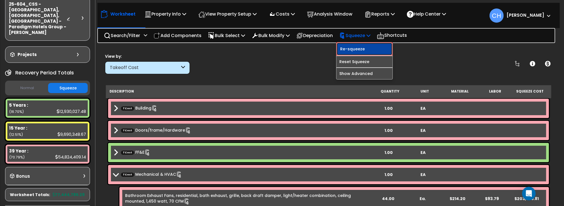
click at [363, 49] on link "Re-squeeze" at bounding box center [364, 48] width 56 height 13
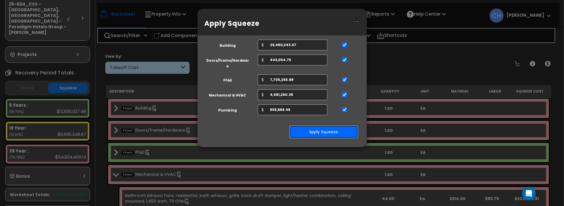
click at [326, 125] on button "Apply Squeeze" at bounding box center [323, 131] width 69 height 13
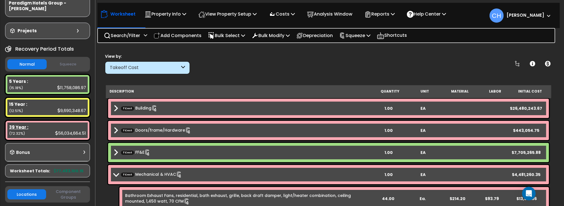
scroll to position [58, 0]
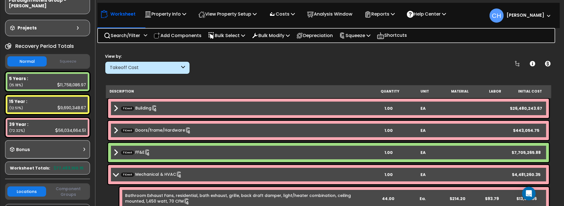
click at [71, 57] on button "Squeeze" at bounding box center [67, 62] width 39 height 10
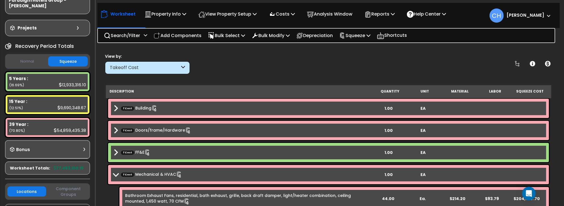
click at [25, 57] on button "Normal" at bounding box center [26, 62] width 39 height 10
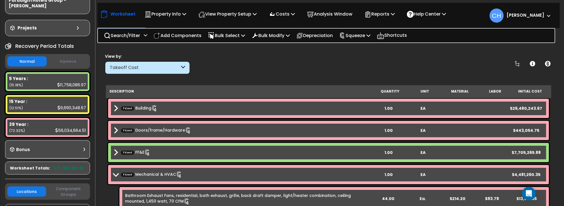
click at [76, 57] on button "Squeeze" at bounding box center [67, 62] width 39 height 10
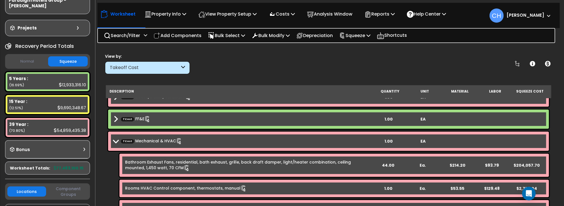
scroll to position [0, 0]
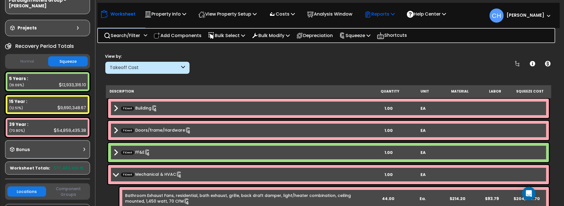
click at [394, 15] on icon at bounding box center [392, 14] width 4 height 5
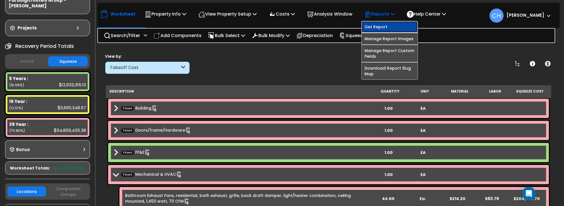
click at [387, 26] on link "Get Report" at bounding box center [389, 26] width 56 height 11
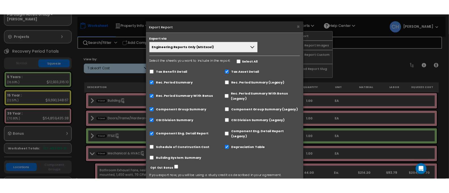
scroll to position [28, 0]
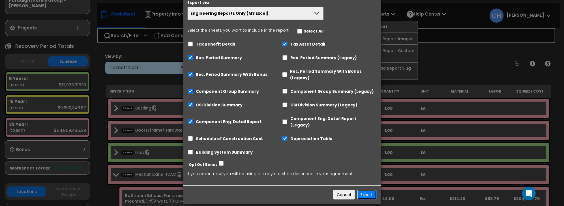
click at [367, 190] on button "Export" at bounding box center [367, 195] width 20 height 10
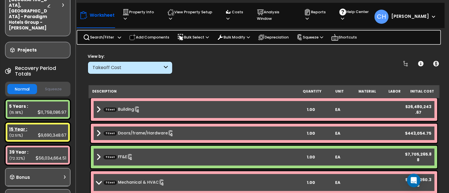
scroll to position [57, 0]
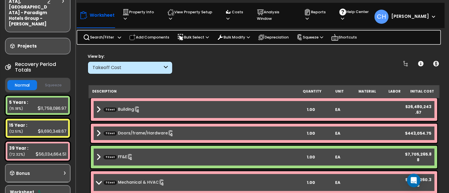
click at [47, 80] on button "Squeeze" at bounding box center [53, 85] width 30 height 10
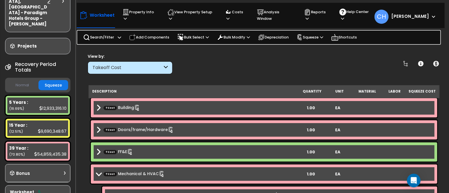
click at [23, 80] on button "Normal" at bounding box center [22, 85] width 30 height 10
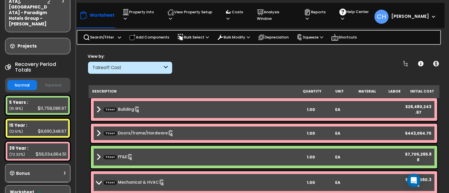
click at [51, 80] on button "Squeeze" at bounding box center [53, 85] width 30 height 10
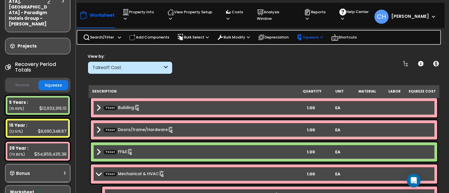
click at [323, 37] on icon at bounding box center [321, 37] width 3 height 4
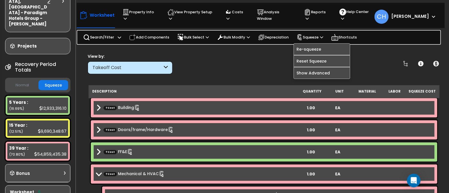
click at [236, 61] on div "View by: Takeoff Cost Takeoff Cost" at bounding box center [264, 63] width 357 height 21
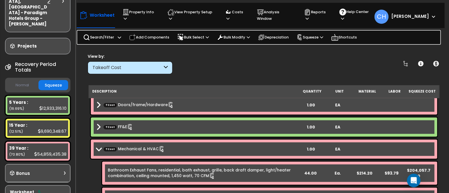
scroll to position [25, 0]
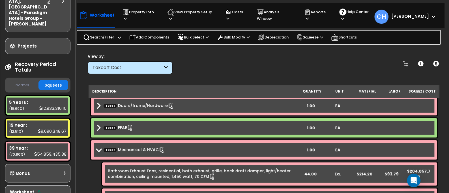
click at [98, 152] on b "TCost Mechanical & HVAC" at bounding box center [196, 150] width 201 height 8
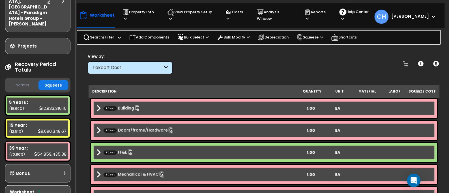
click at [216, 60] on div "View by: Takeoff Cost Takeoff Cost" at bounding box center [264, 63] width 357 height 21
click at [21, 80] on button "Normal" at bounding box center [22, 85] width 30 height 10
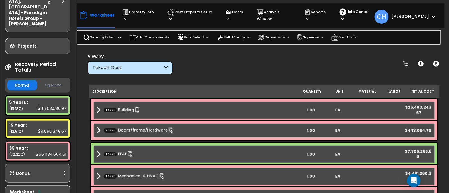
click at [57, 80] on button "Squeeze" at bounding box center [53, 85] width 30 height 10
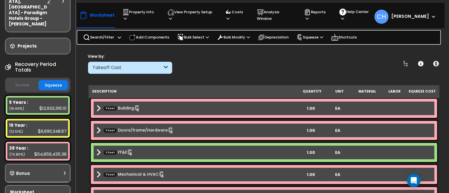
click at [230, 57] on div "View by: Takeoff Cost Takeoff Cost" at bounding box center [264, 63] width 357 height 21
click at [324, 18] on p "Reports" at bounding box center [316, 15] width 25 height 13
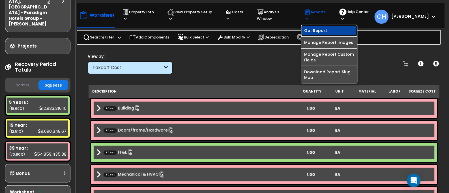
click at [323, 32] on link "Get Report" at bounding box center [329, 30] width 56 height 11
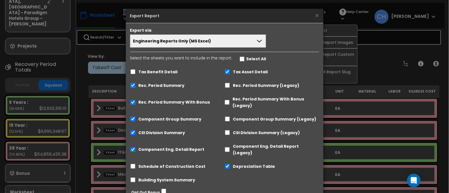
click at [215, 39] on button "Engineering Reports Only (MS Excel)" at bounding box center [198, 40] width 136 height 13
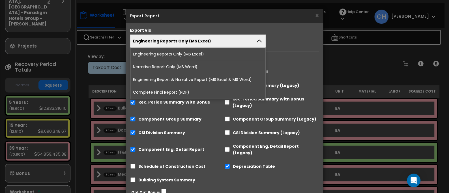
click at [170, 92] on li "Complete Final Report (PDF)" at bounding box center [197, 92] width 135 height 13
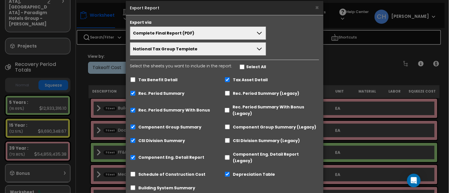
scroll to position [50, 0]
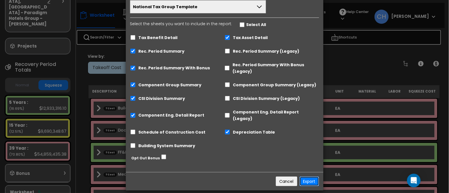
click at [308, 176] on button "Export" at bounding box center [309, 181] width 20 height 10
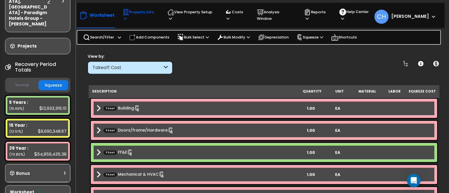
click at [139, 12] on p "Property Info" at bounding box center [139, 15] width 34 height 13
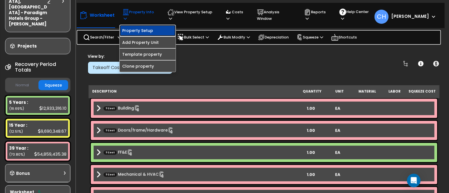
click at [145, 32] on link "Property Setup" at bounding box center [148, 30] width 56 height 11
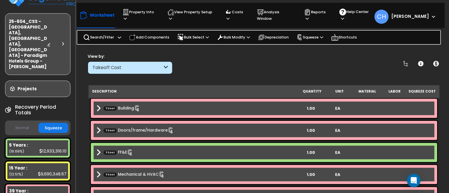
scroll to position [0, 0]
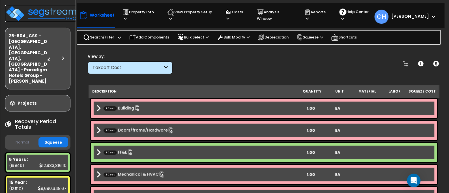
click at [33, 14] on img at bounding box center [42, 13] width 74 height 17
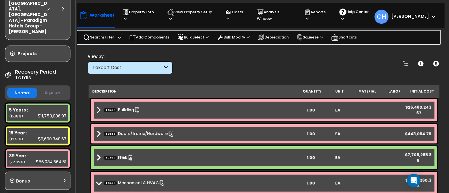
scroll to position [68, 0]
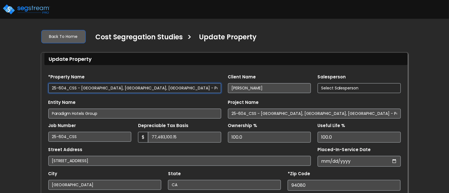
select select "2024"
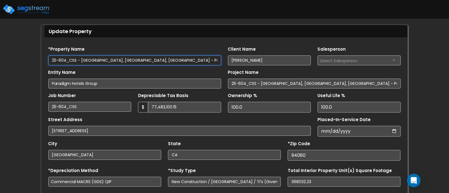
scroll to position [30, 0]
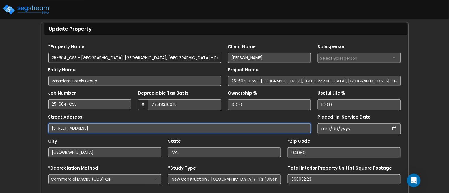
drag, startPoint x: 157, startPoint y: 128, endPoint x: 96, endPoint y: 128, distance: 61.6
click at [87, 129] on input "[STREET_ADDRESS]" at bounding box center [179, 128] width 263 height 10
type input "275 S Airport Blvd"
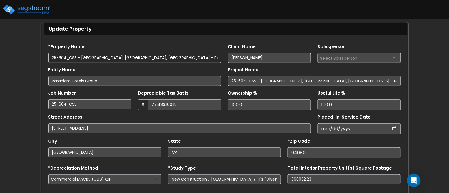
click at [198, 136] on div "City South San Francisco State CA *Zip Code 94080" at bounding box center [224, 146] width 359 height 24
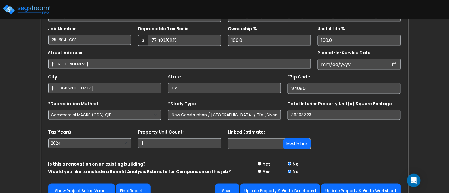
scroll to position [105, 0]
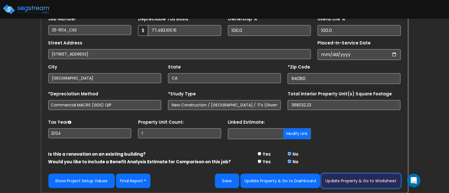
click at [375, 181] on button "Update Property & Go to Worksheet" at bounding box center [360, 181] width 79 height 14
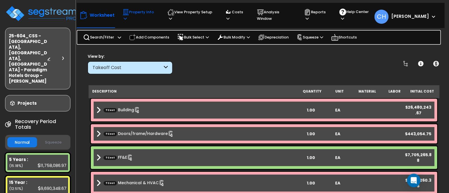
drag, startPoint x: 126, startPoint y: 17, endPoint x: 129, endPoint y: 20, distance: 3.6
click at [126, 17] on icon at bounding box center [125, 19] width 3 height 4
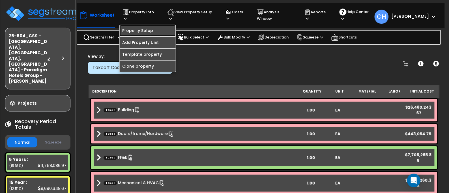
click at [146, 30] on link "Property Setup" at bounding box center [148, 30] width 56 height 11
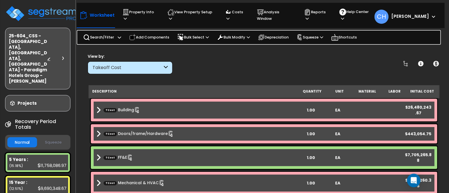
drag, startPoint x: 220, startPoint y: 67, endPoint x: 241, endPoint y: 53, distance: 25.3
click at [220, 68] on div "View by: Takeoff Cost Takeoff Cost" at bounding box center [264, 63] width 357 height 21
click at [324, 16] on p "Reports" at bounding box center [316, 15] width 25 height 13
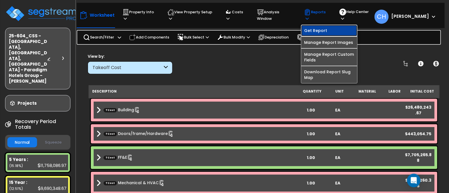
click at [323, 32] on link "Get Report" at bounding box center [329, 30] width 56 height 11
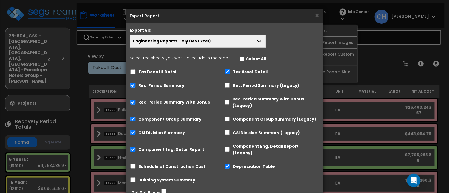
click at [176, 43] on span "Engineering Reports Only (MS Excel)" at bounding box center [172, 41] width 78 height 6
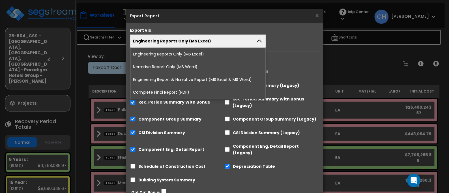
drag, startPoint x: 178, startPoint y: 91, endPoint x: 197, endPoint y: 94, distance: 19.2
click at [178, 91] on li "Complete Final Report (PDF)" at bounding box center [197, 92] width 135 height 13
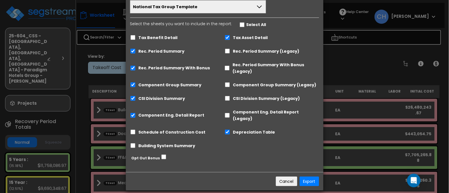
scroll to position [50, 0]
click at [306, 176] on button "Export" at bounding box center [309, 181] width 20 height 10
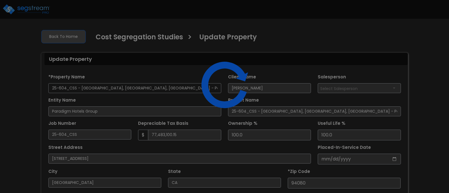
select select "2024"
